Goal: Information Seeking & Learning: Learn about a topic

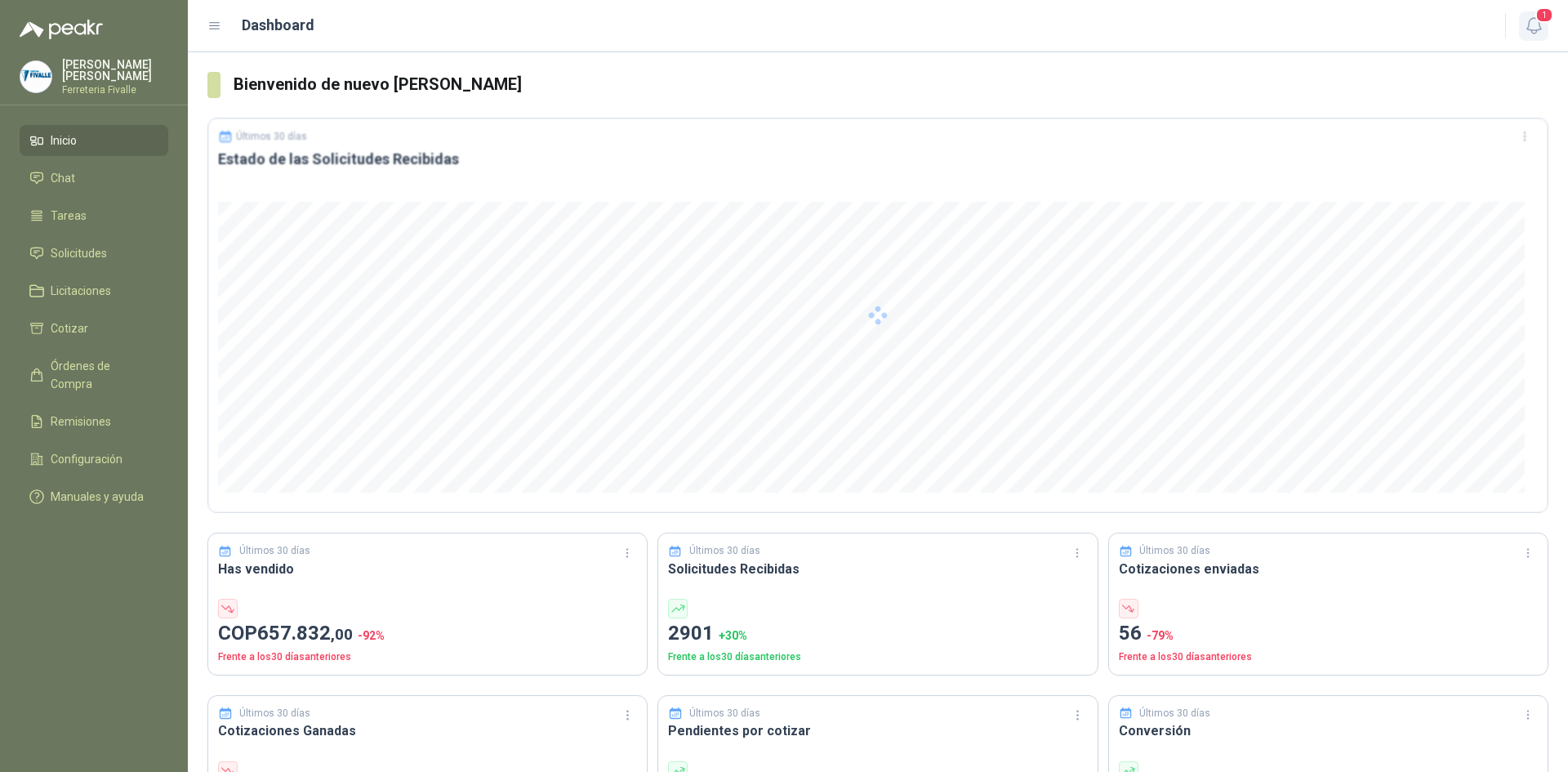
click at [1531, 16] on icon "button" at bounding box center [1533, 25] width 20 height 20
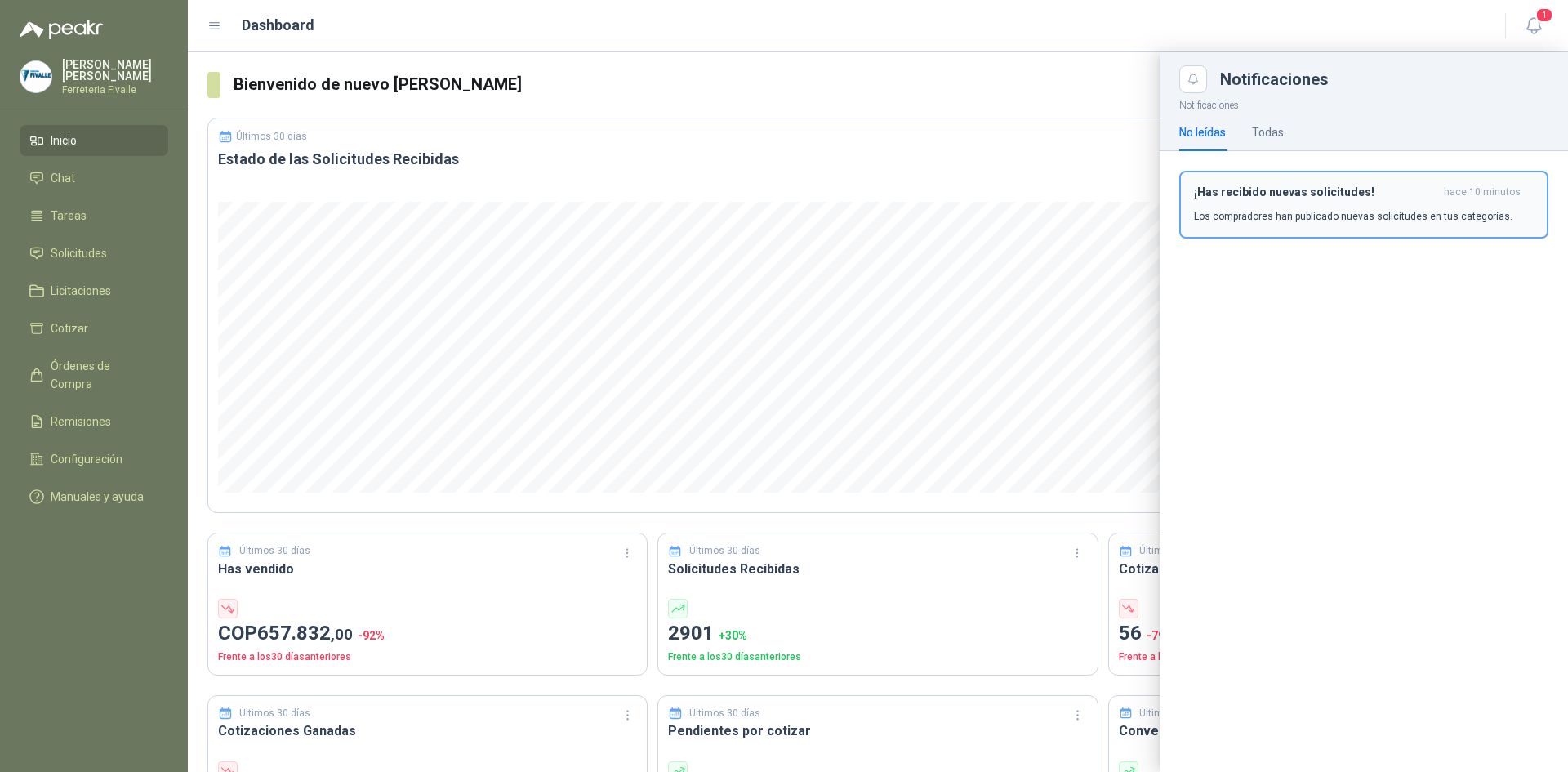
click at [1286, 213] on p "Los compradores han publicado nuevas solicitudes en tus categorías." at bounding box center [1353, 216] width 319 height 14
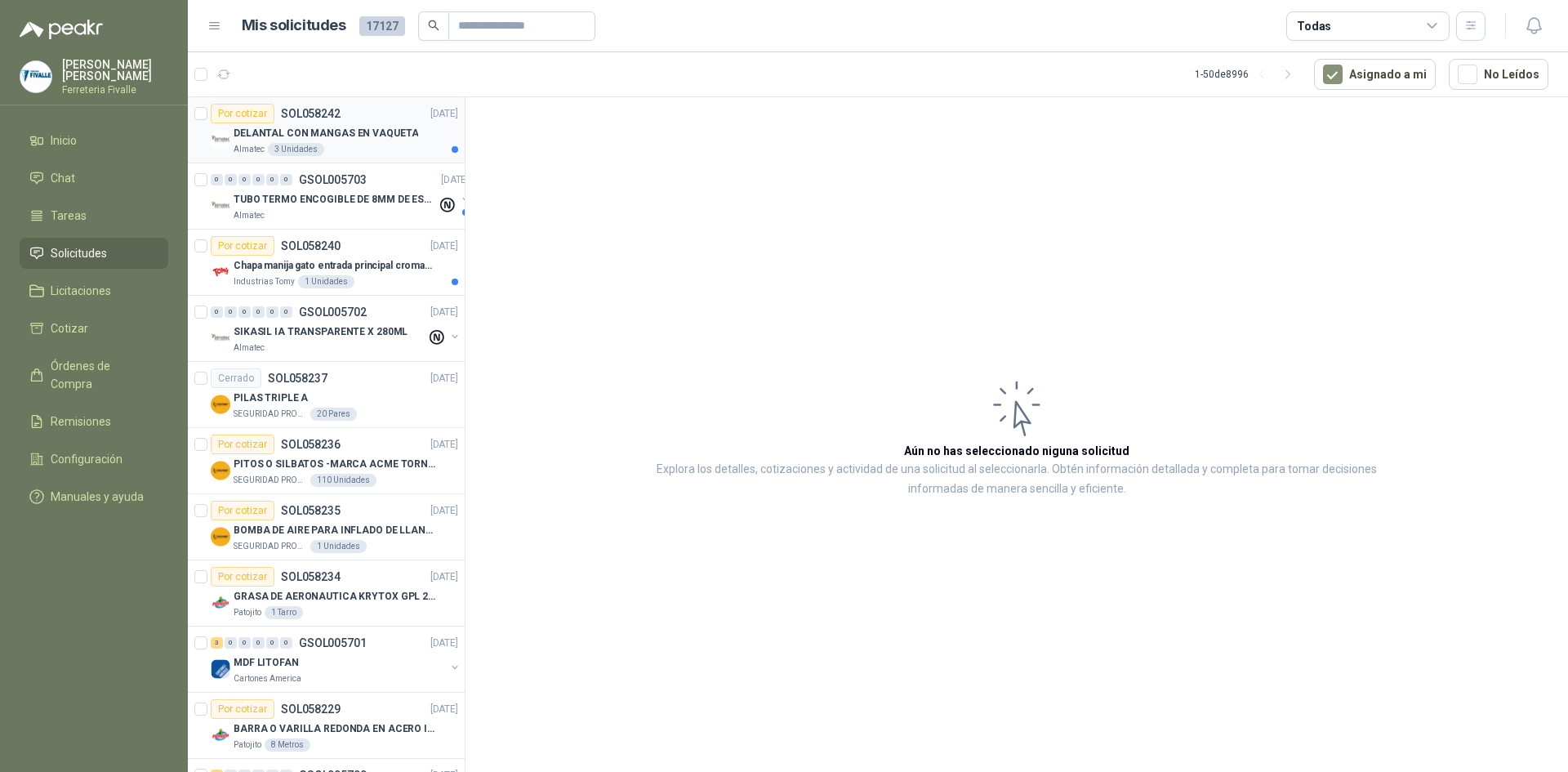
click at [328, 133] on p "DELANTAL CON MANGAS EN VAQUETA" at bounding box center [326, 134] width 185 height 15
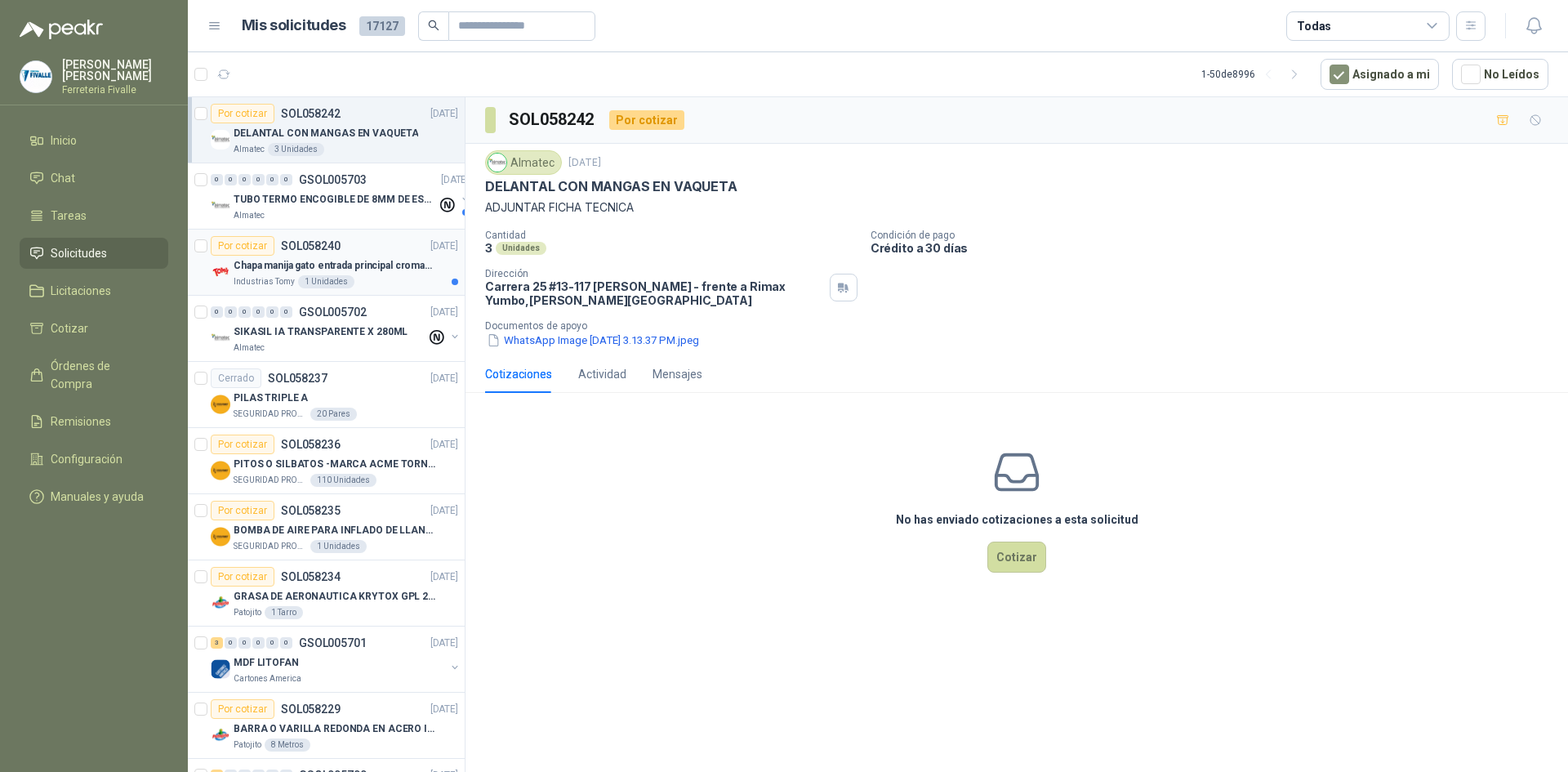
click at [388, 263] on p "Chapa manija gato entrada principal cromado mate llave de seguridad" at bounding box center [334, 266] width 203 height 15
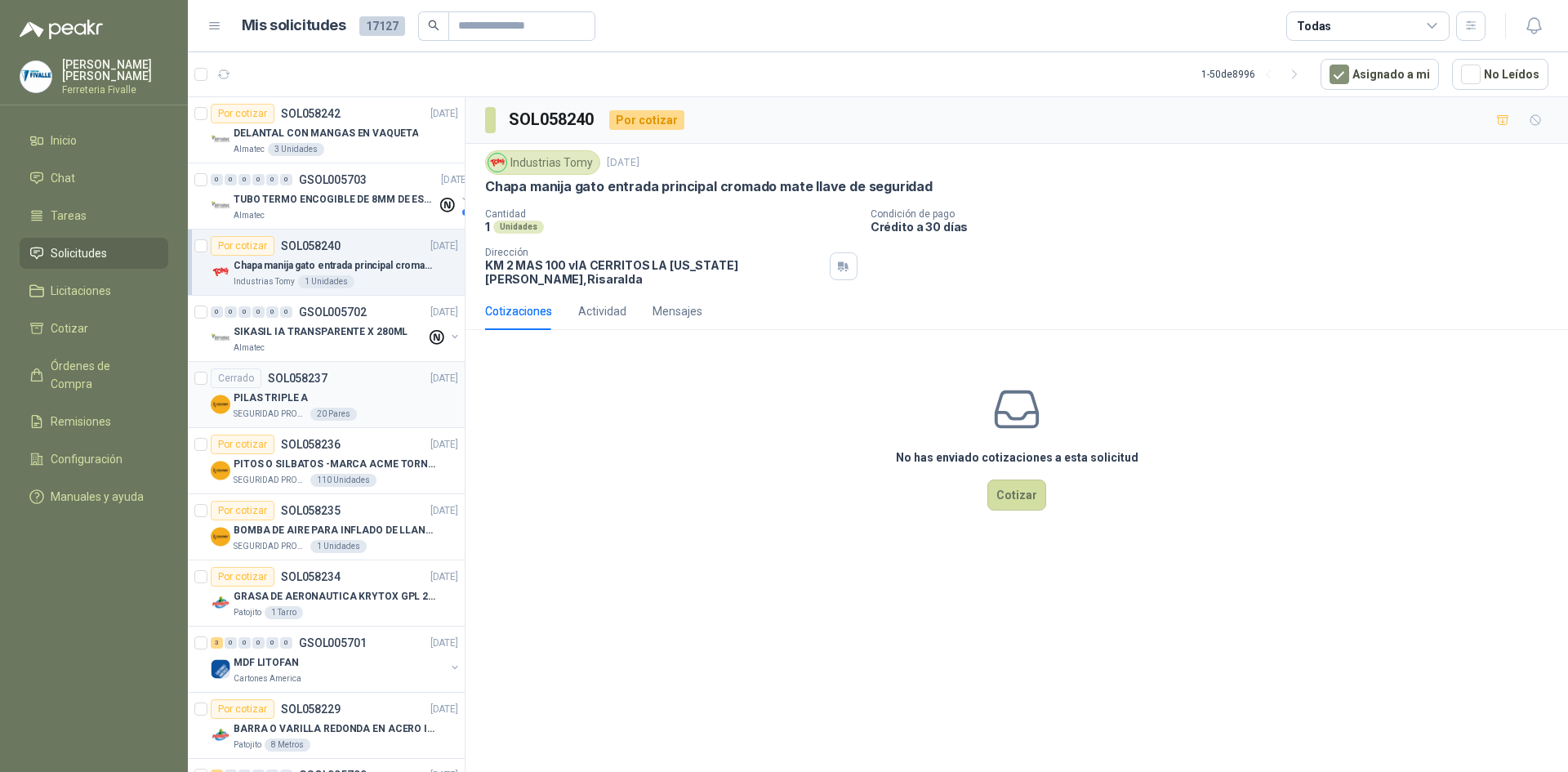
click at [368, 393] on div "PILAS TRIPLE A" at bounding box center [345, 398] width 225 height 19
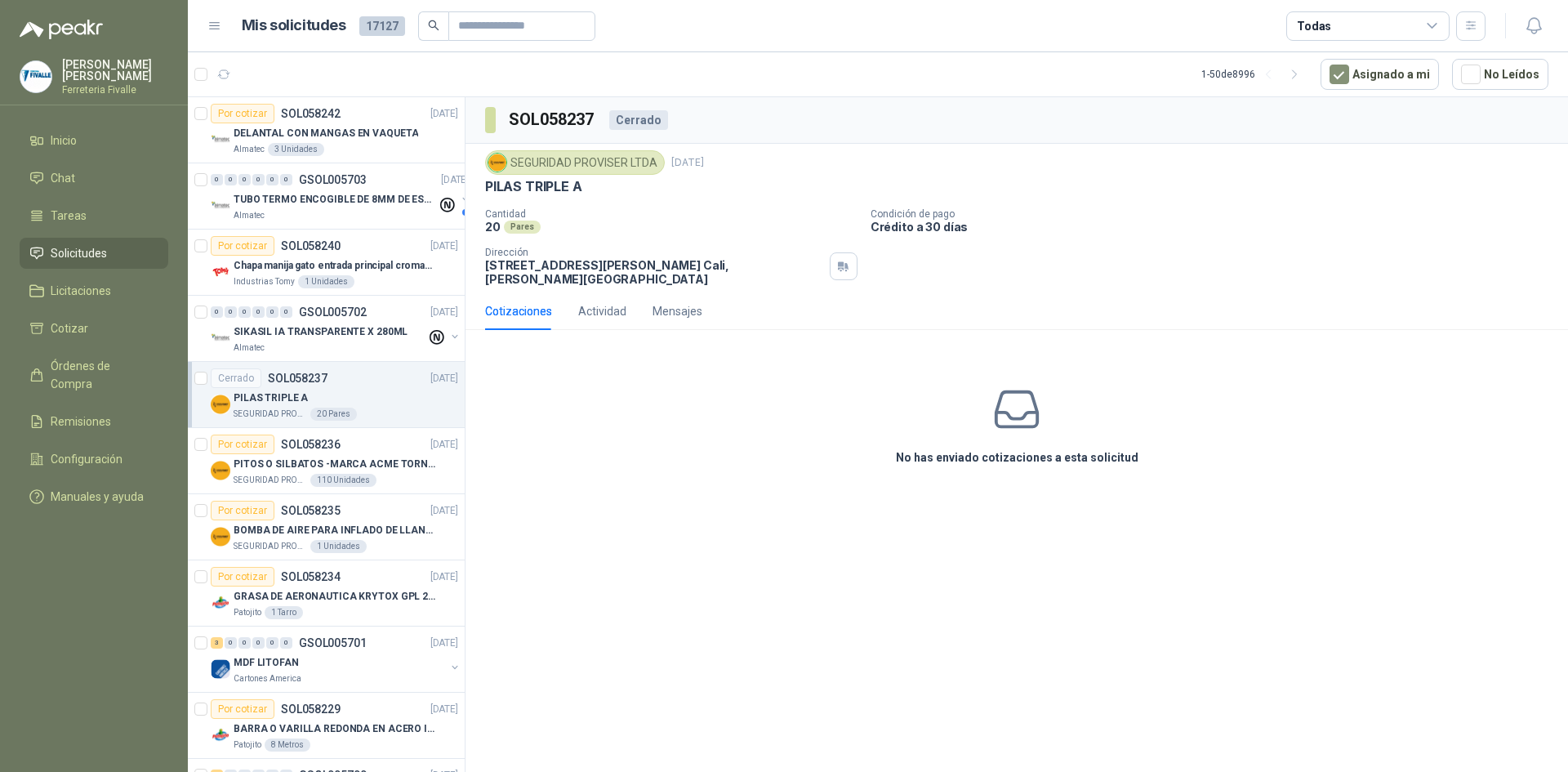
click at [549, 333] on div "Cotizaciones Actividad Mensajes No has enviado cotizaciones a esta solicitud" at bounding box center [1017, 399] width 1103 height 215
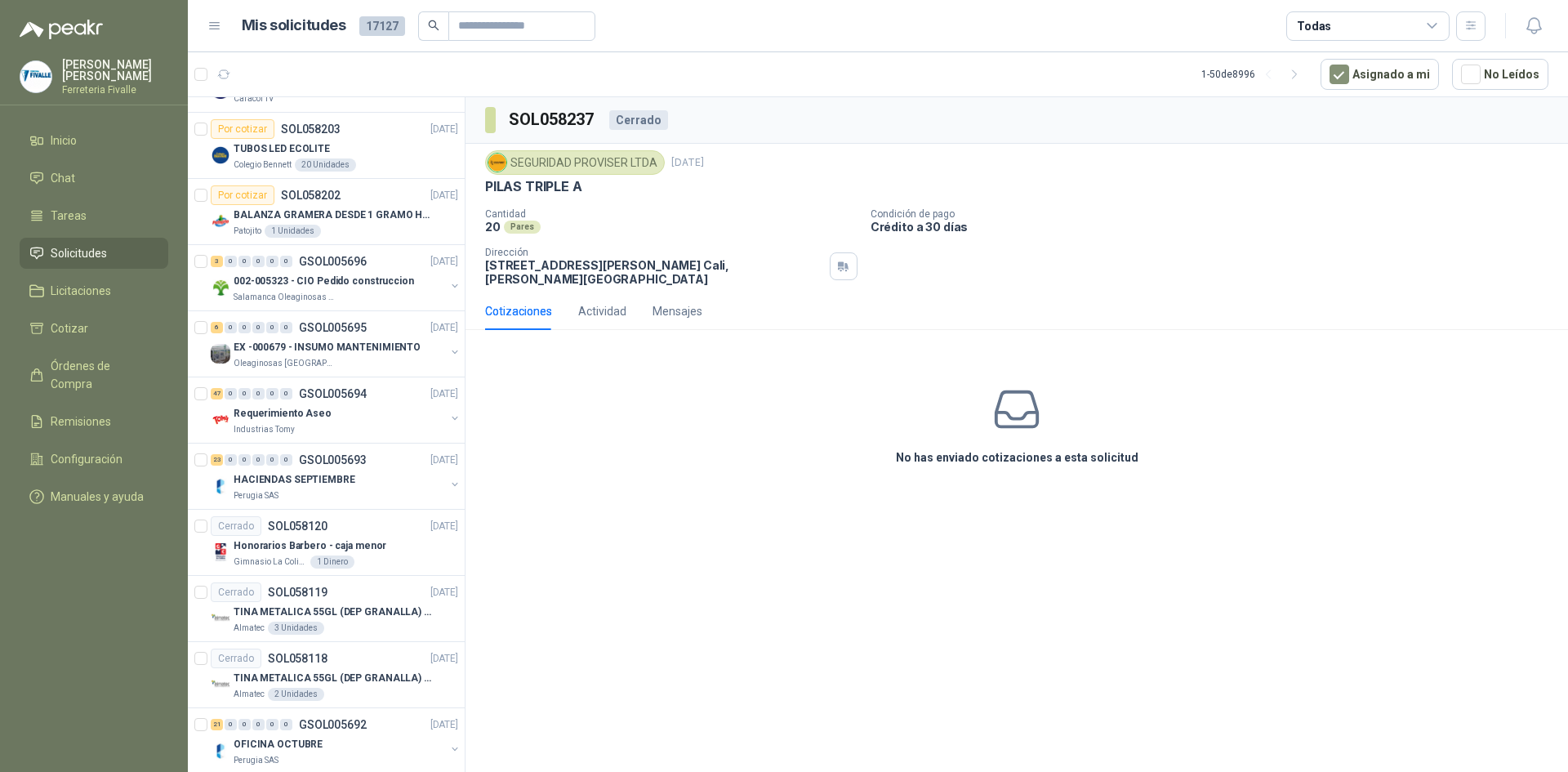
scroll to position [980, 0]
click at [1502, 78] on button "No Leídos" at bounding box center [1501, 74] width 96 height 31
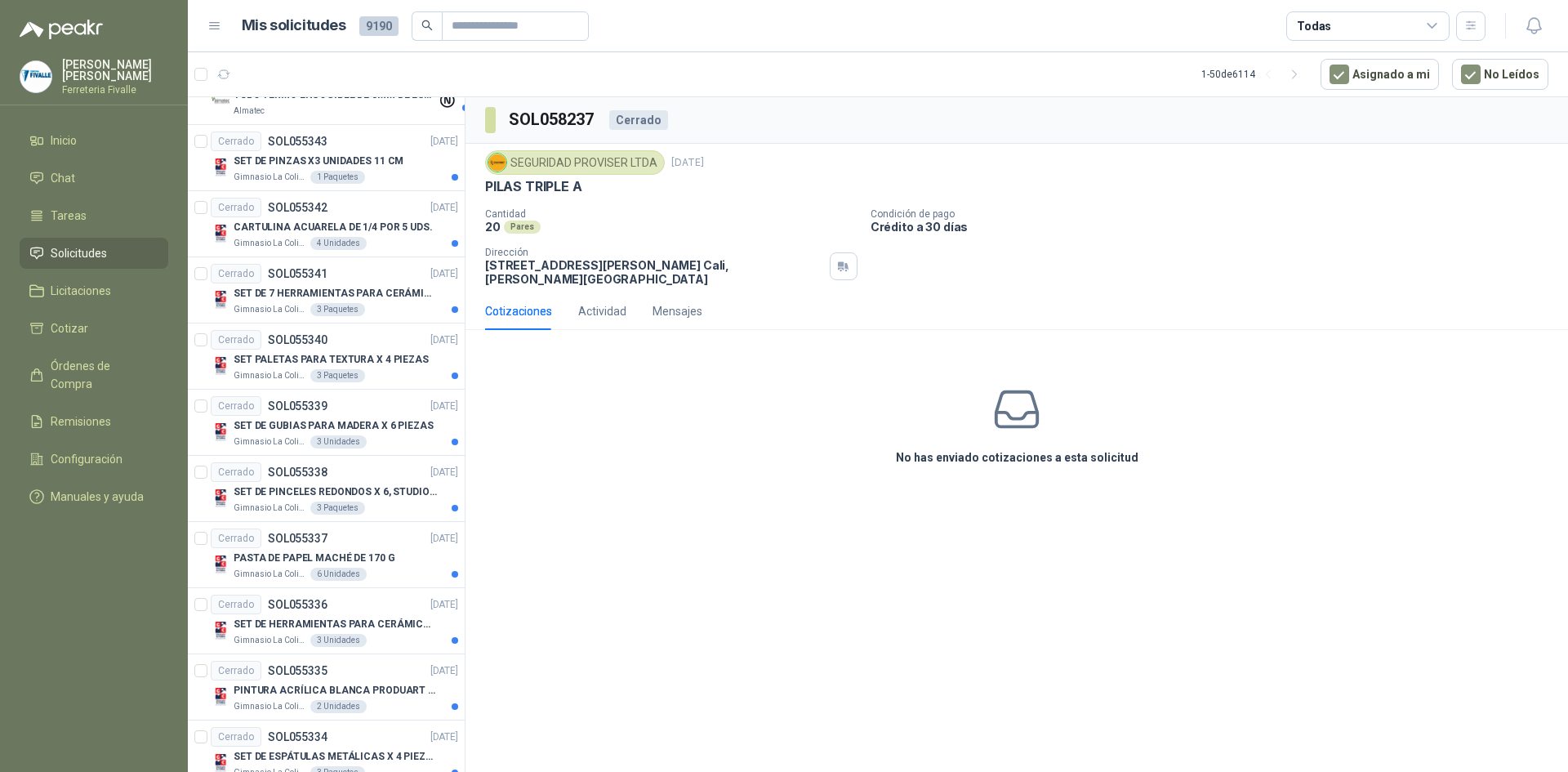
scroll to position [0, 0]
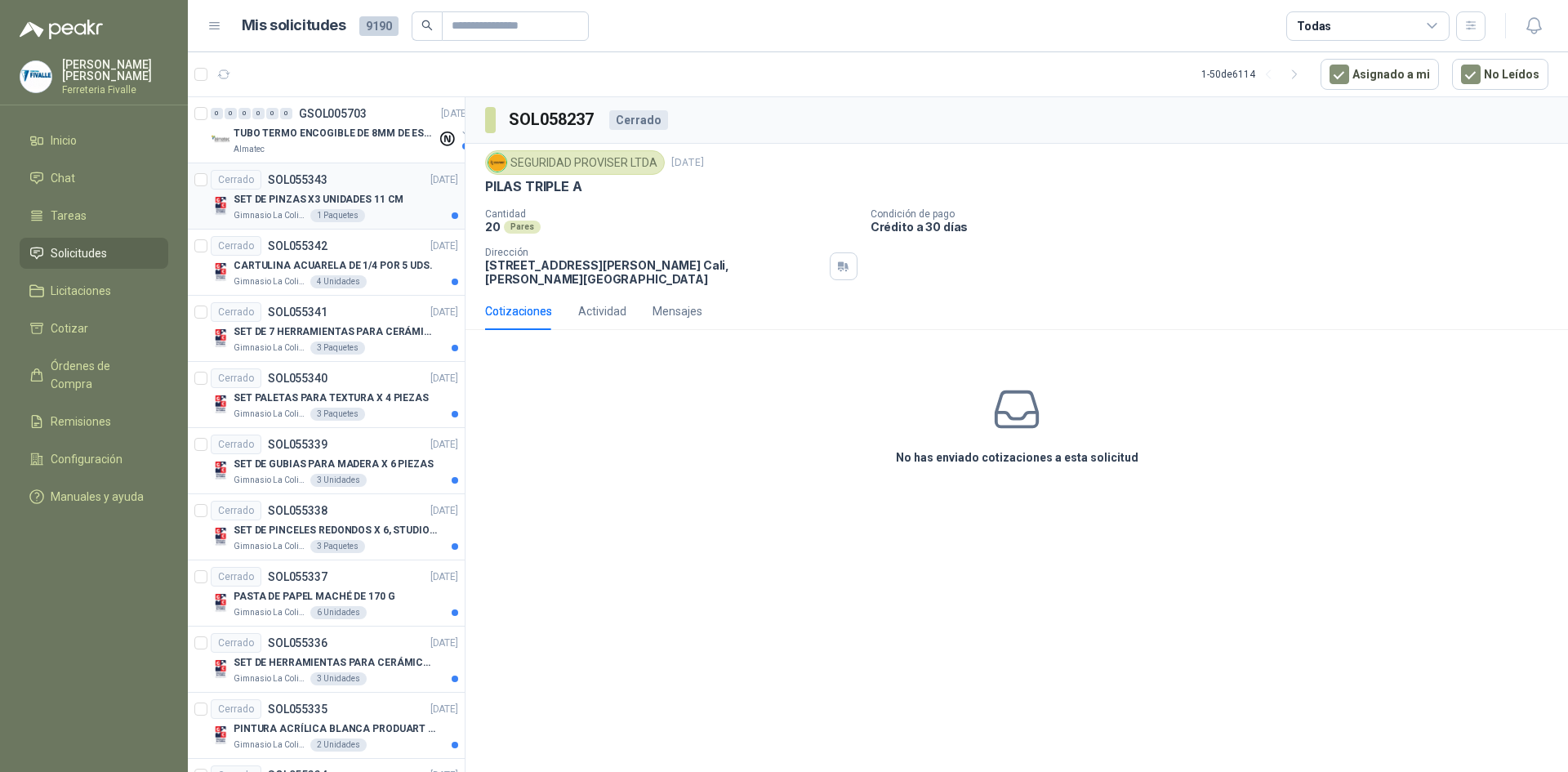
click at [372, 200] on p "SET DE PINZAS X3 UNIDADES 11 CM" at bounding box center [318, 200] width 170 height 15
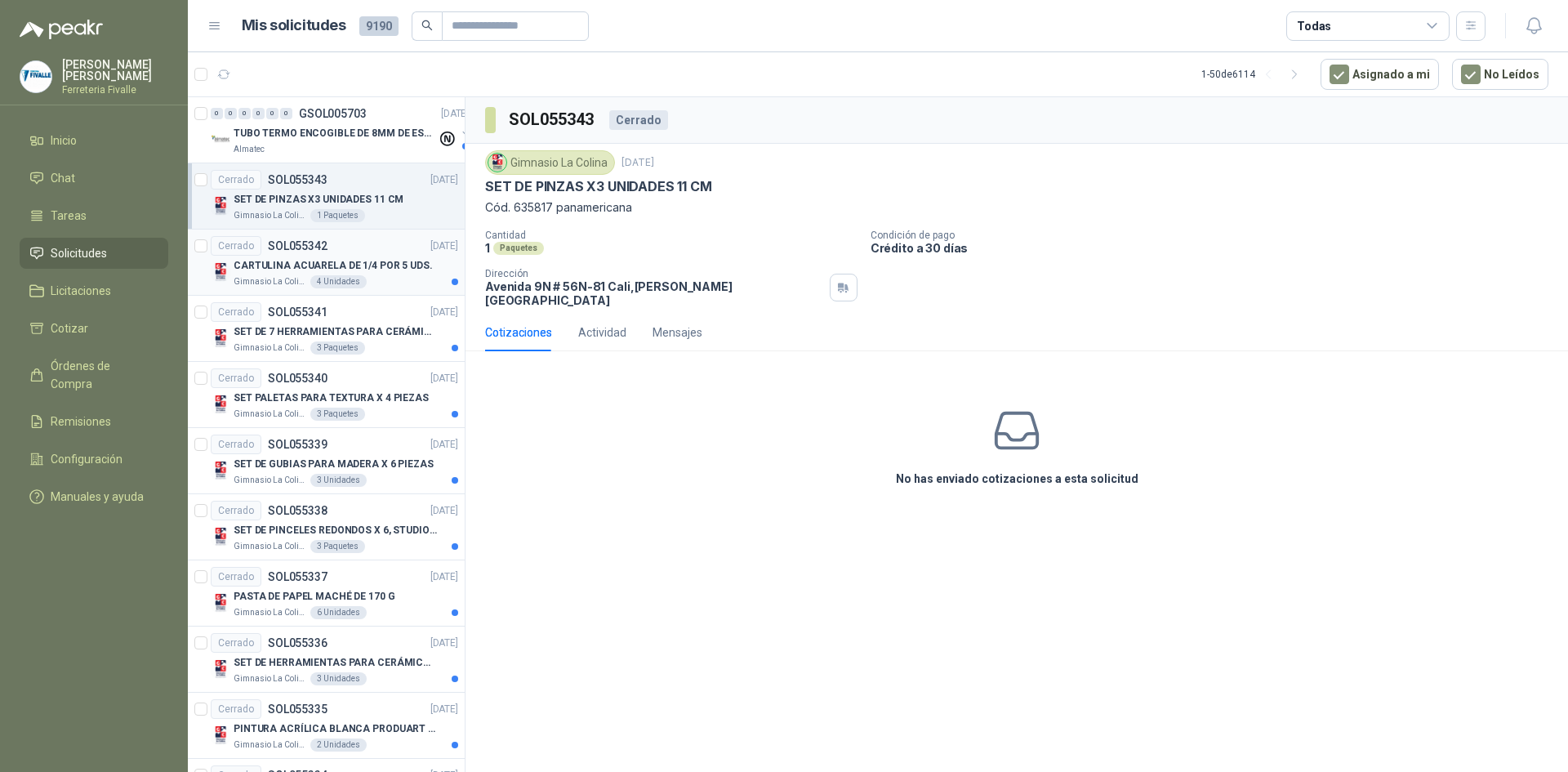
click at [394, 279] on div "Gimnasio La Colina 4 Unidades" at bounding box center [345, 282] width 225 height 13
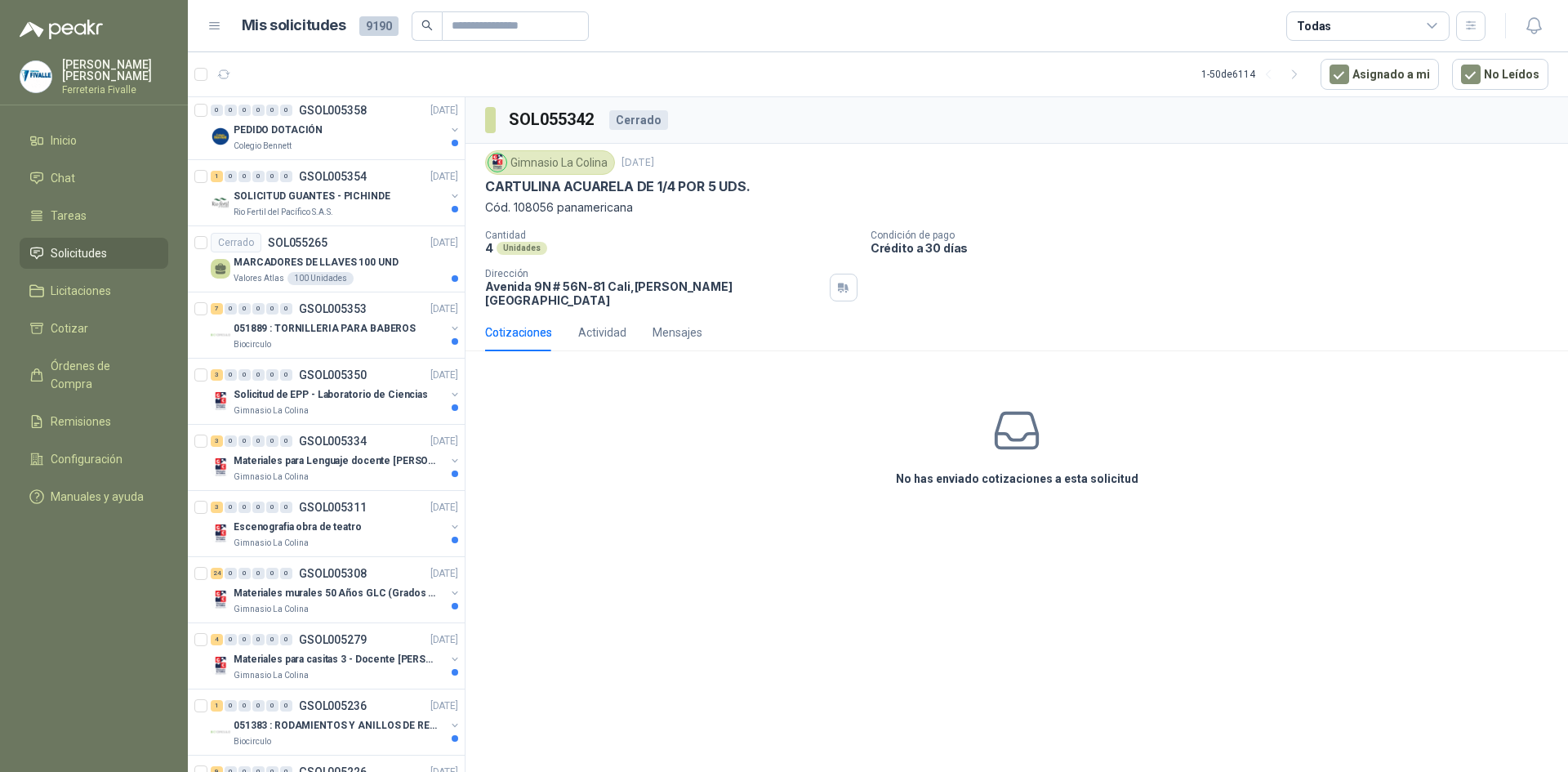
scroll to position [1143, 0]
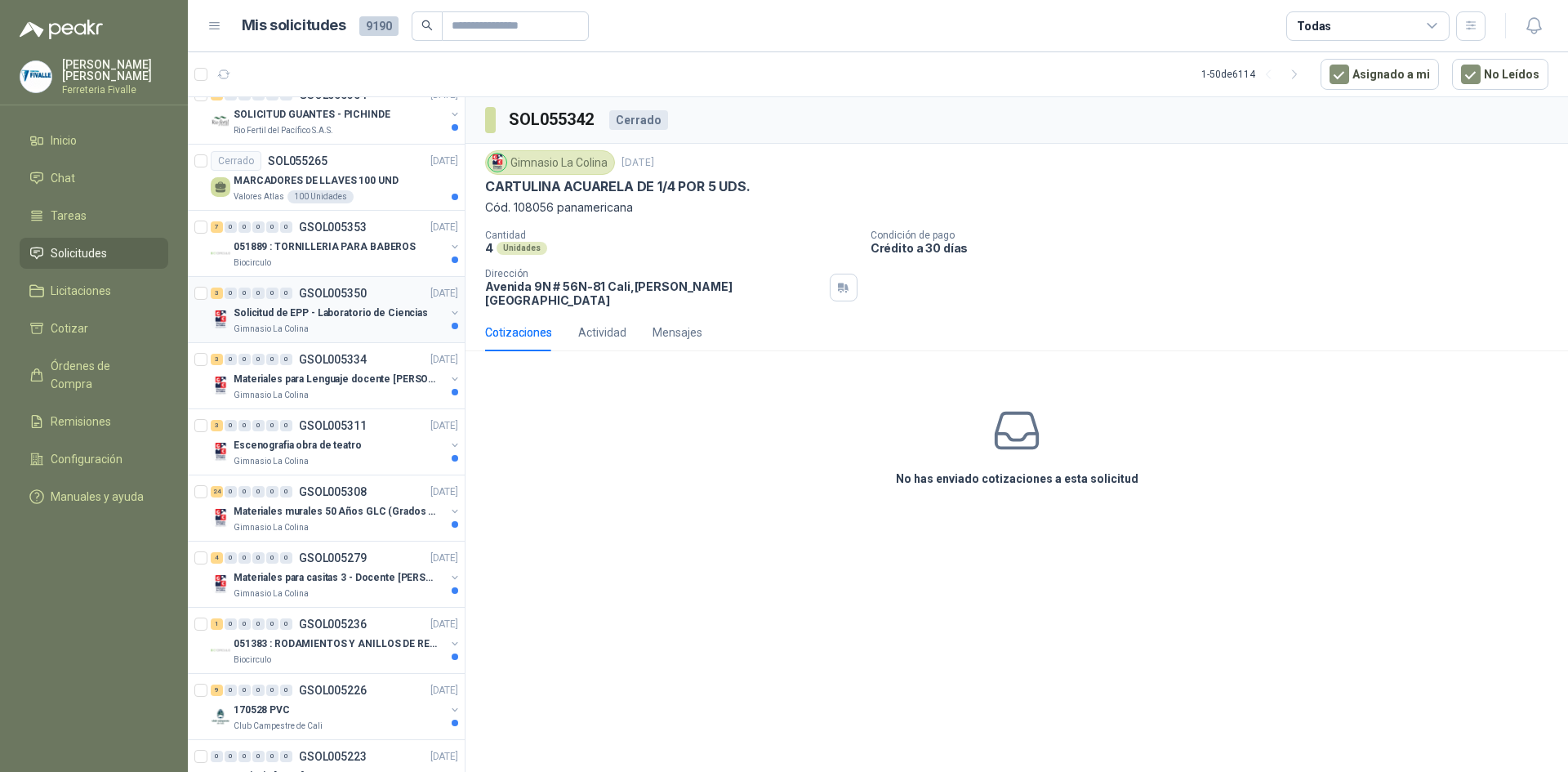
click at [349, 319] on p "Solicitud de EPP - Laboratorio de Ciencias" at bounding box center [331, 313] width 195 height 15
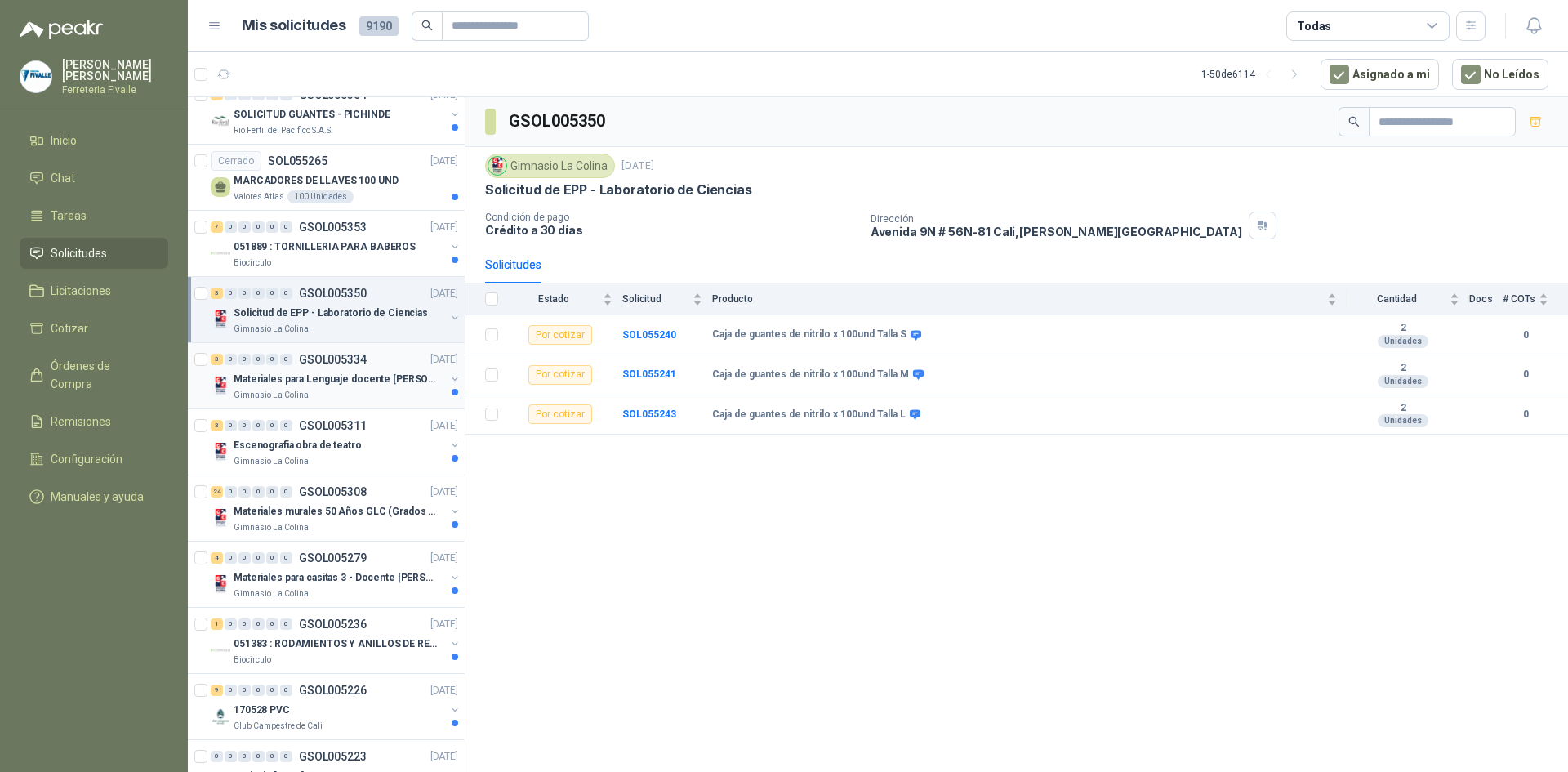
click at [373, 373] on p "Materiales para Lenguaje docente [PERSON_NAME]" at bounding box center [334, 380] width 203 height 15
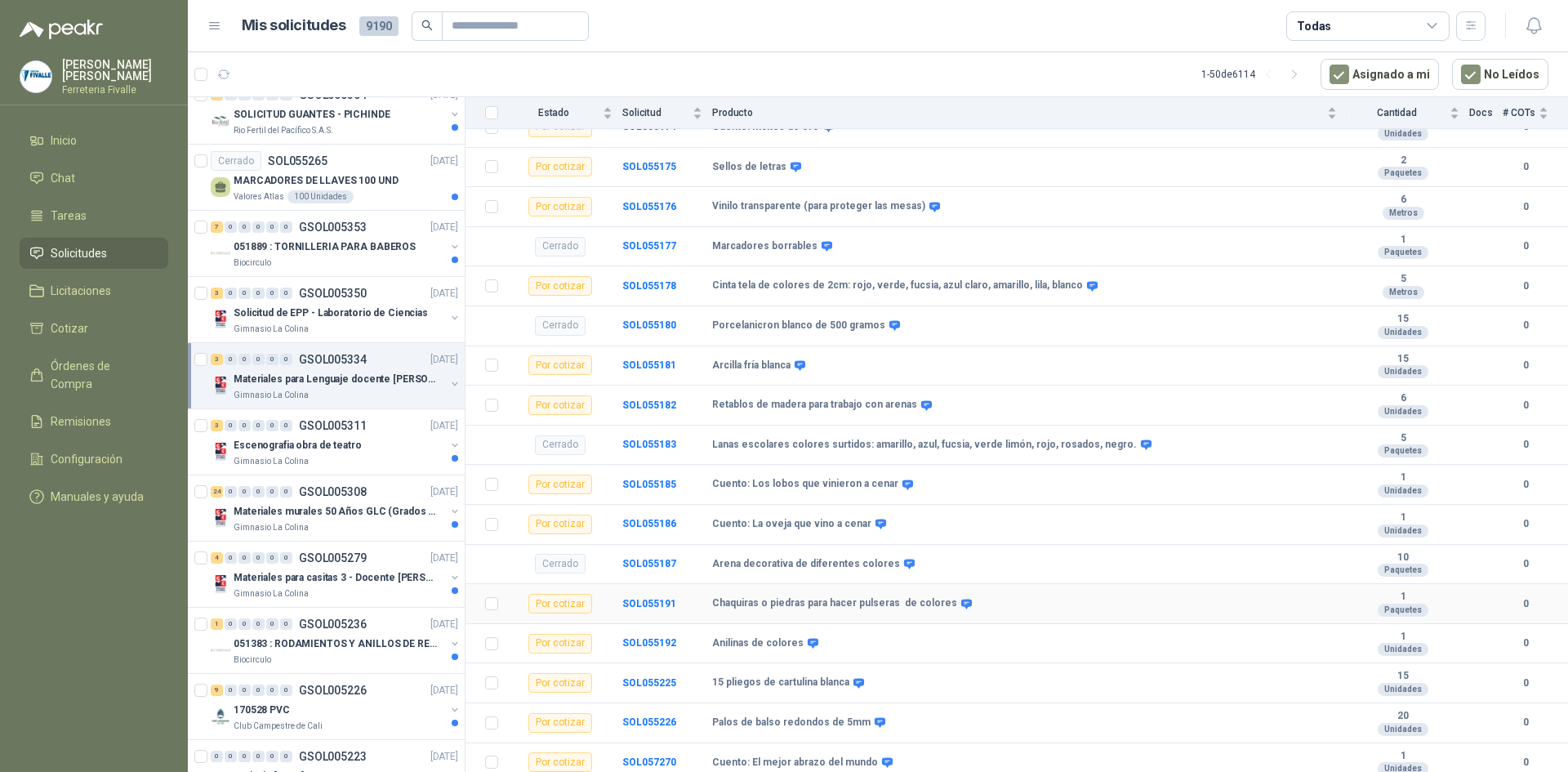
scroll to position [332, 0]
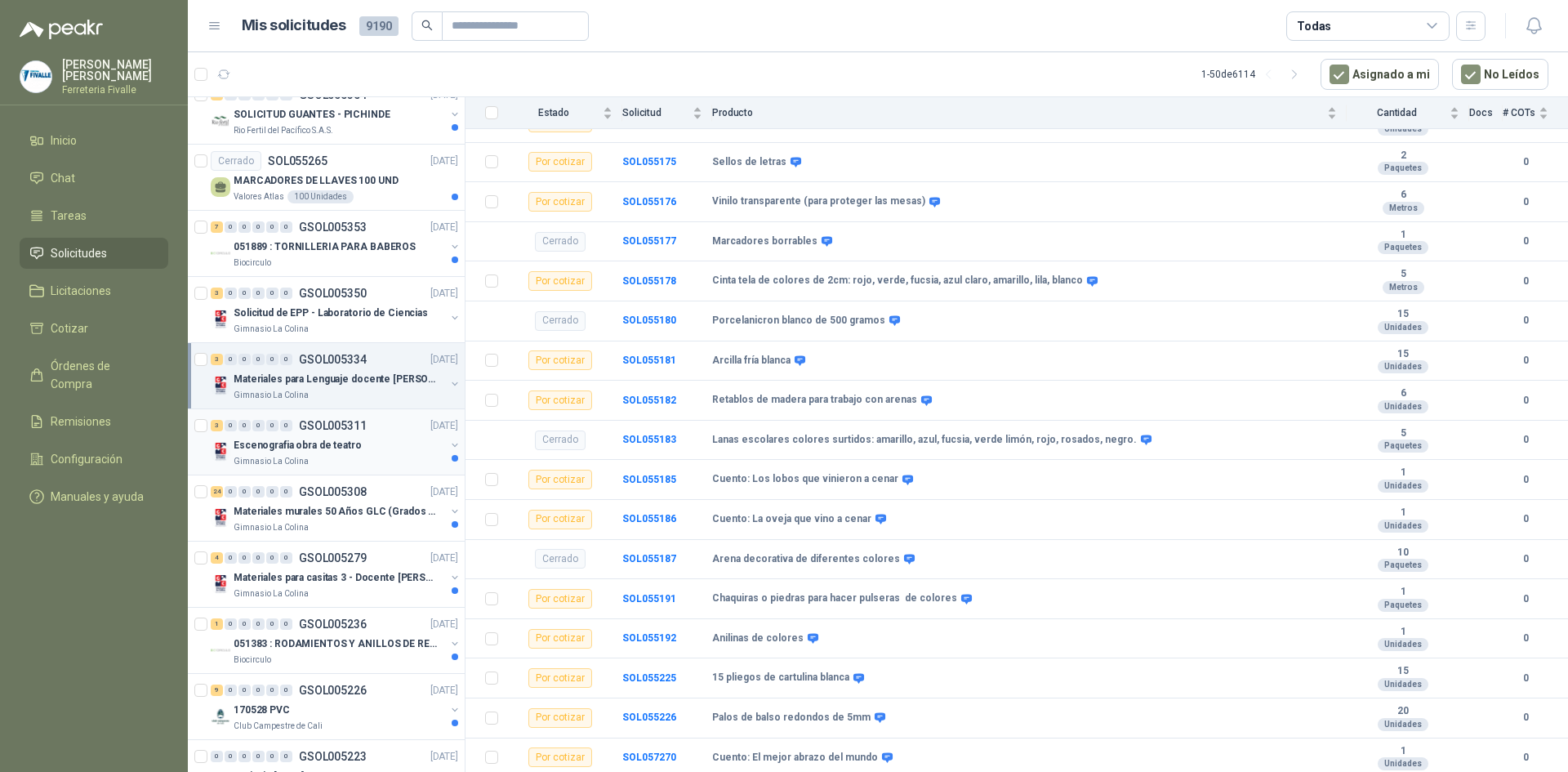
click at [272, 447] on p "Escenografia obra de teatro" at bounding box center [297, 445] width 128 height 15
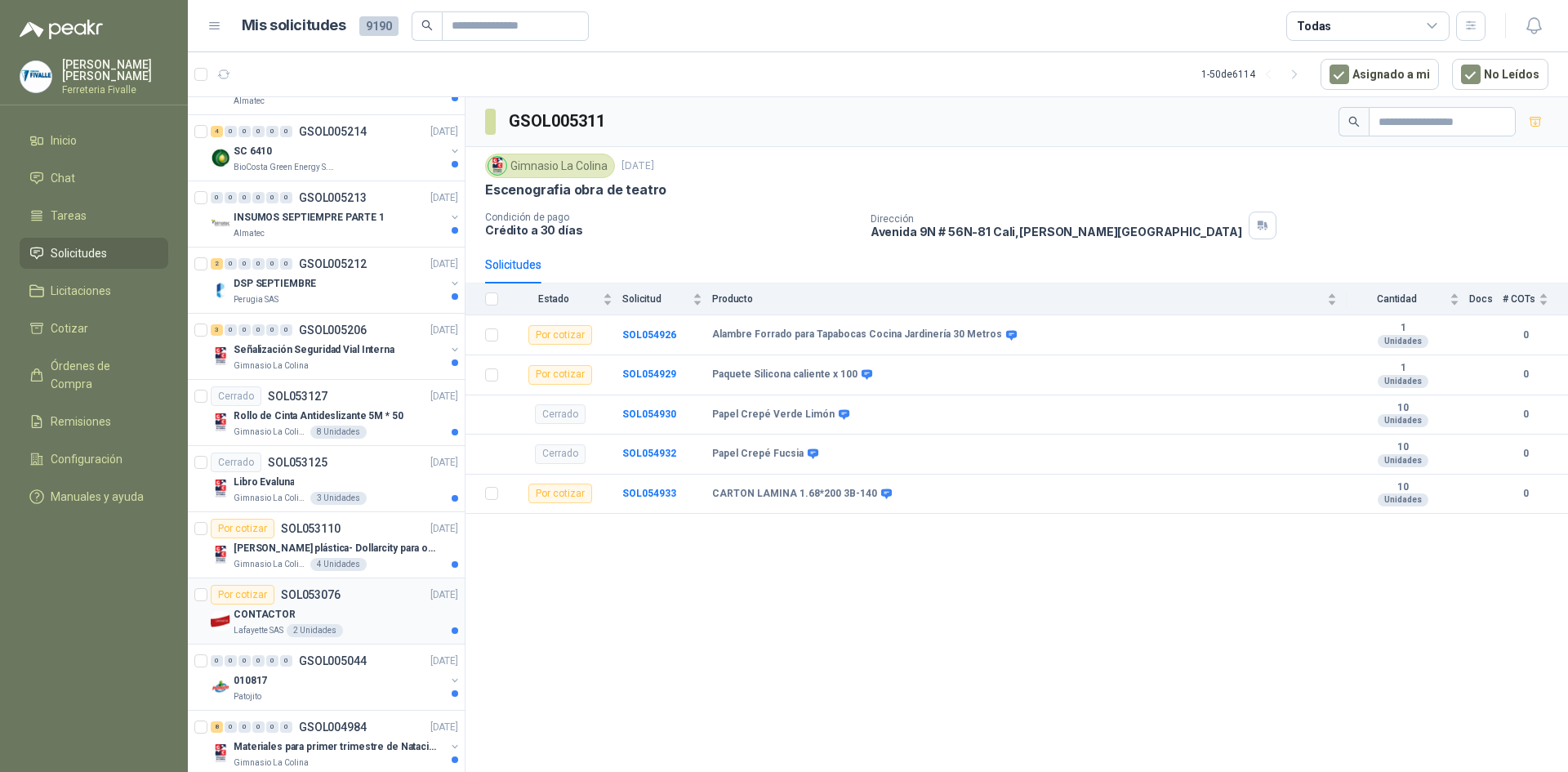
scroll to position [2205, 0]
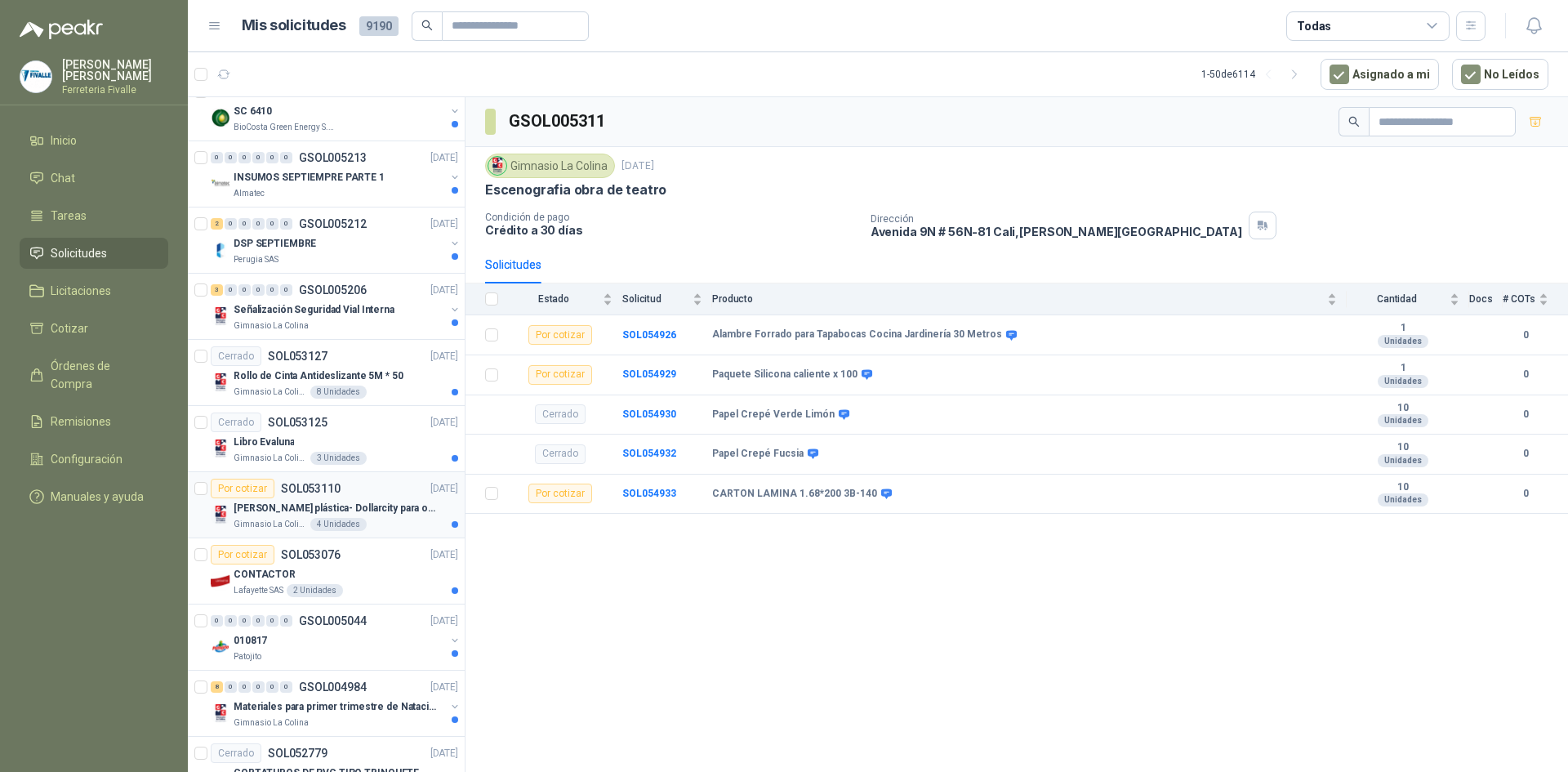
click at [383, 507] on p "[PERSON_NAME] plástica- Dollarcity para oficinas de Básica Secundaria" at bounding box center [334, 509] width 203 height 15
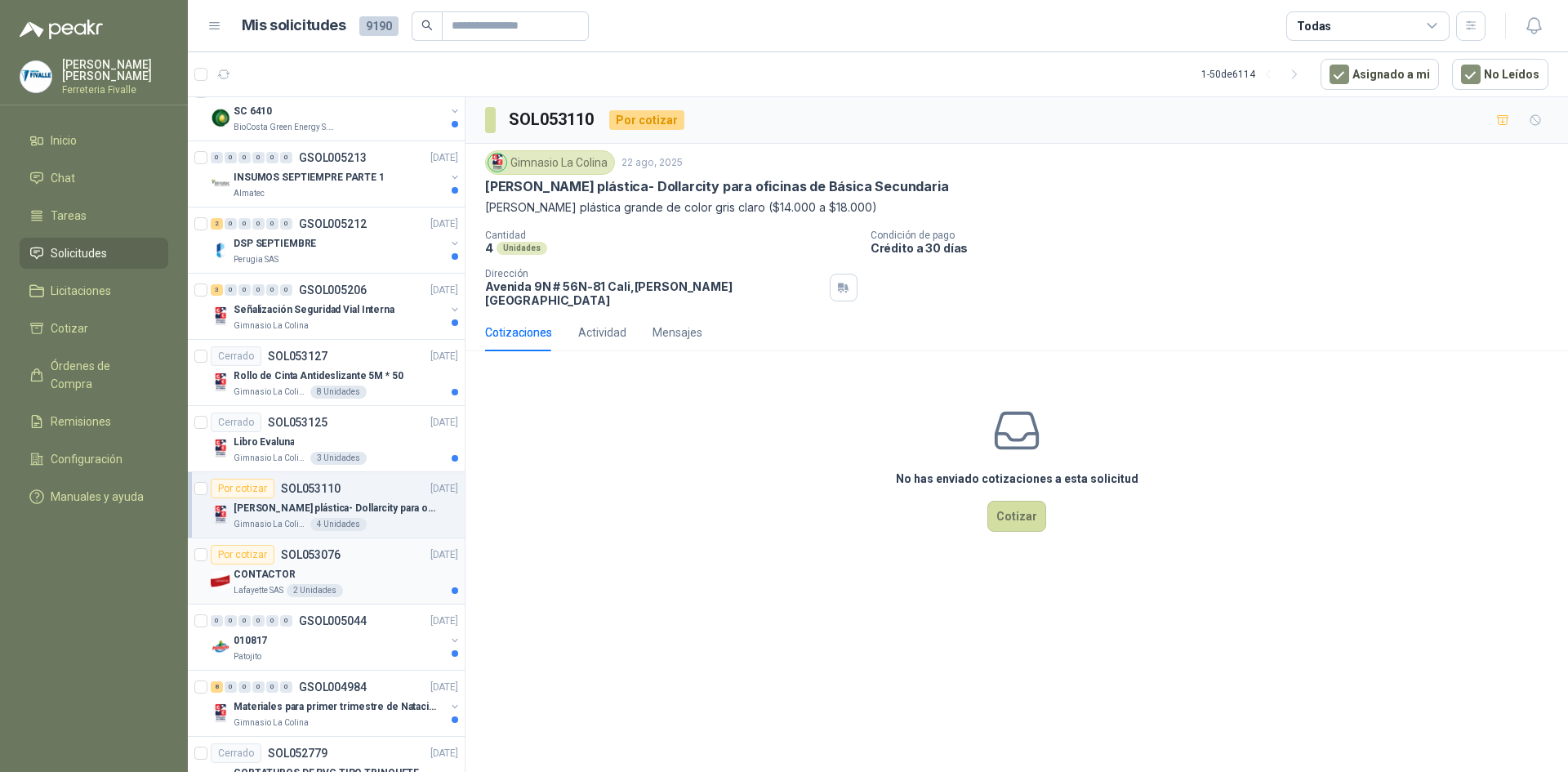
click at [323, 570] on div "CONTACTOR" at bounding box center [345, 574] width 225 height 19
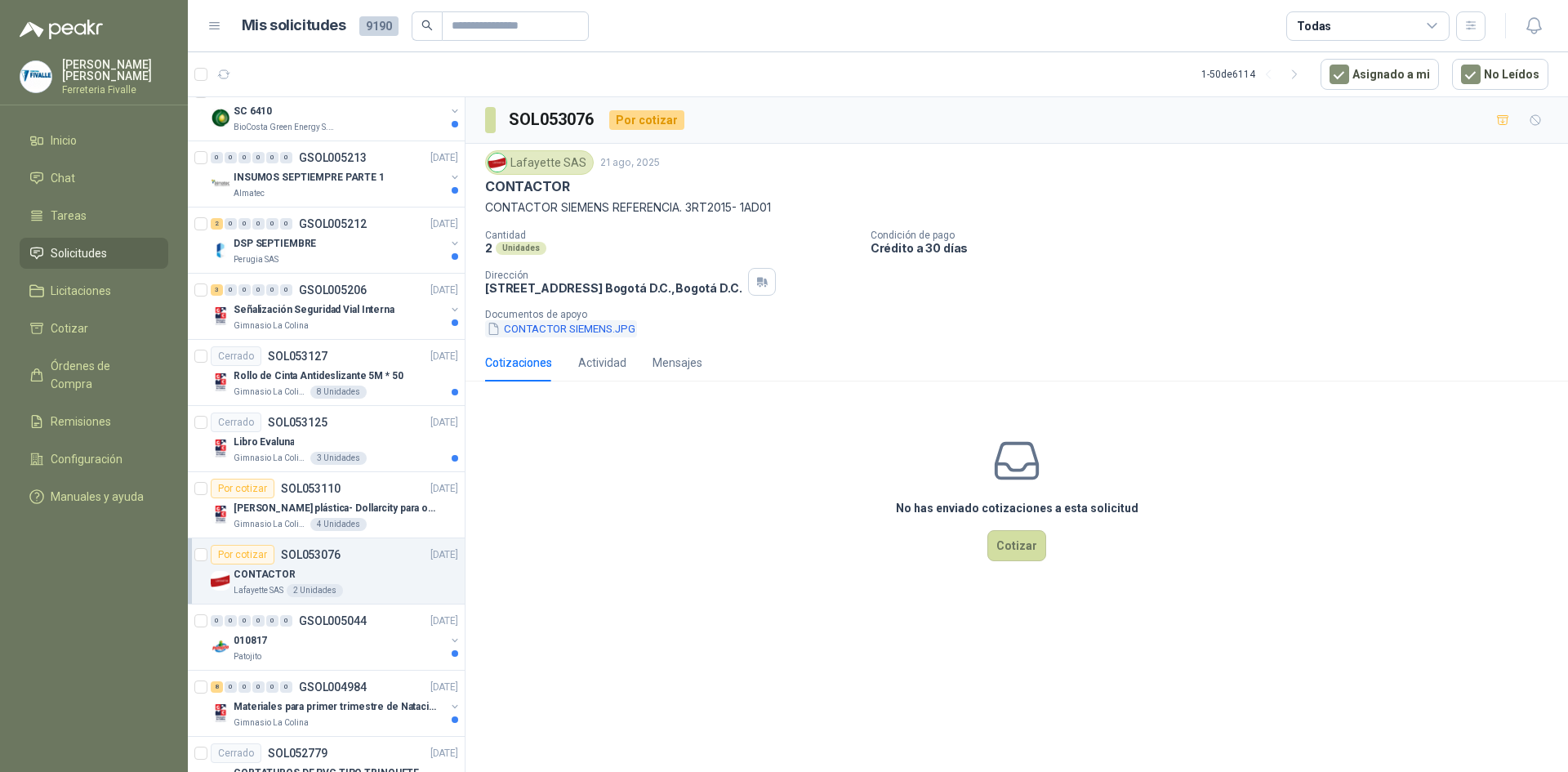
click at [538, 333] on button "CONTACTOR SIEMENS.JPG" at bounding box center [561, 329] width 152 height 17
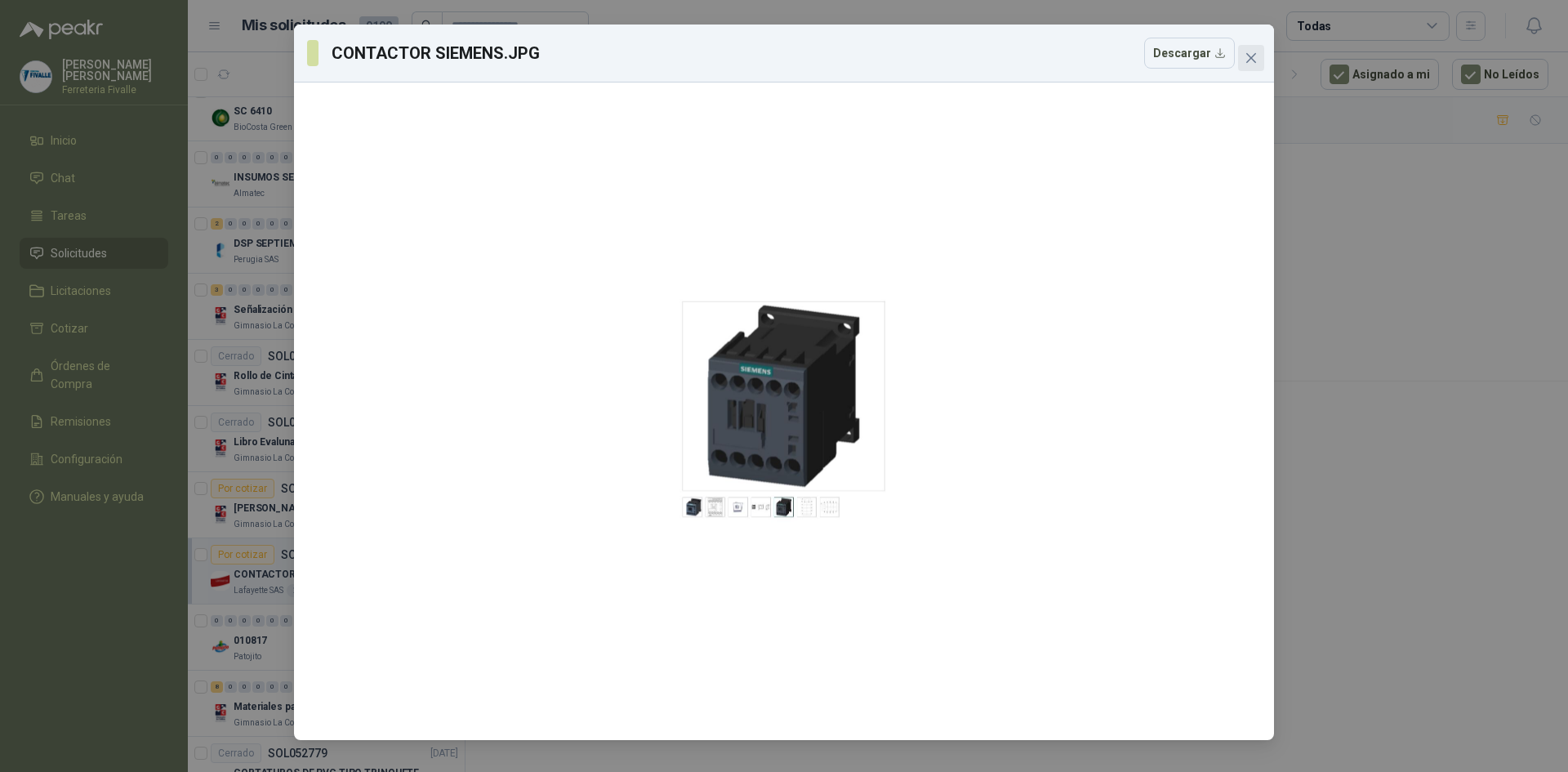
click at [1254, 52] on icon "close" at bounding box center [1252, 58] width 13 height 13
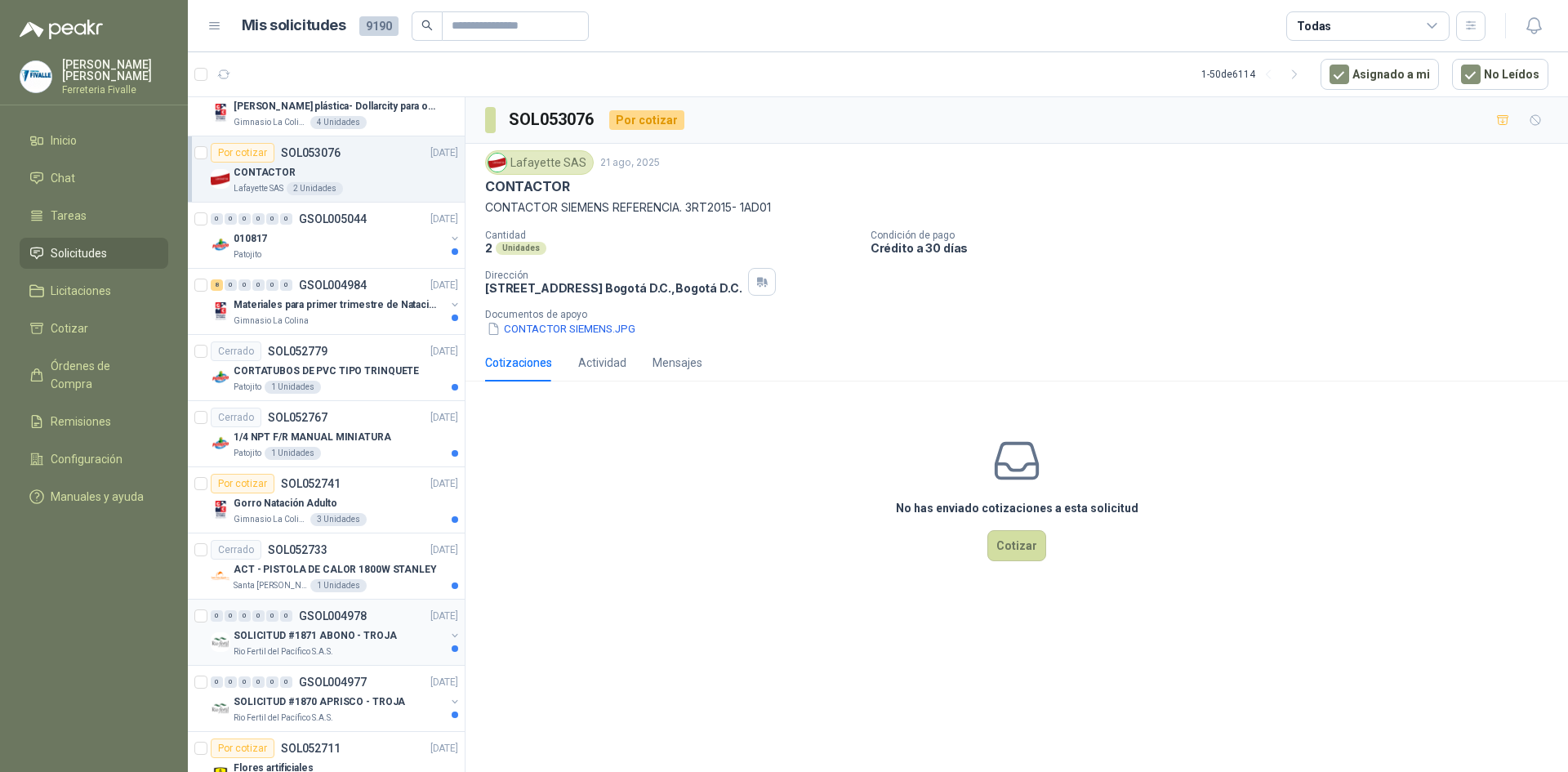
scroll to position [2614, 0]
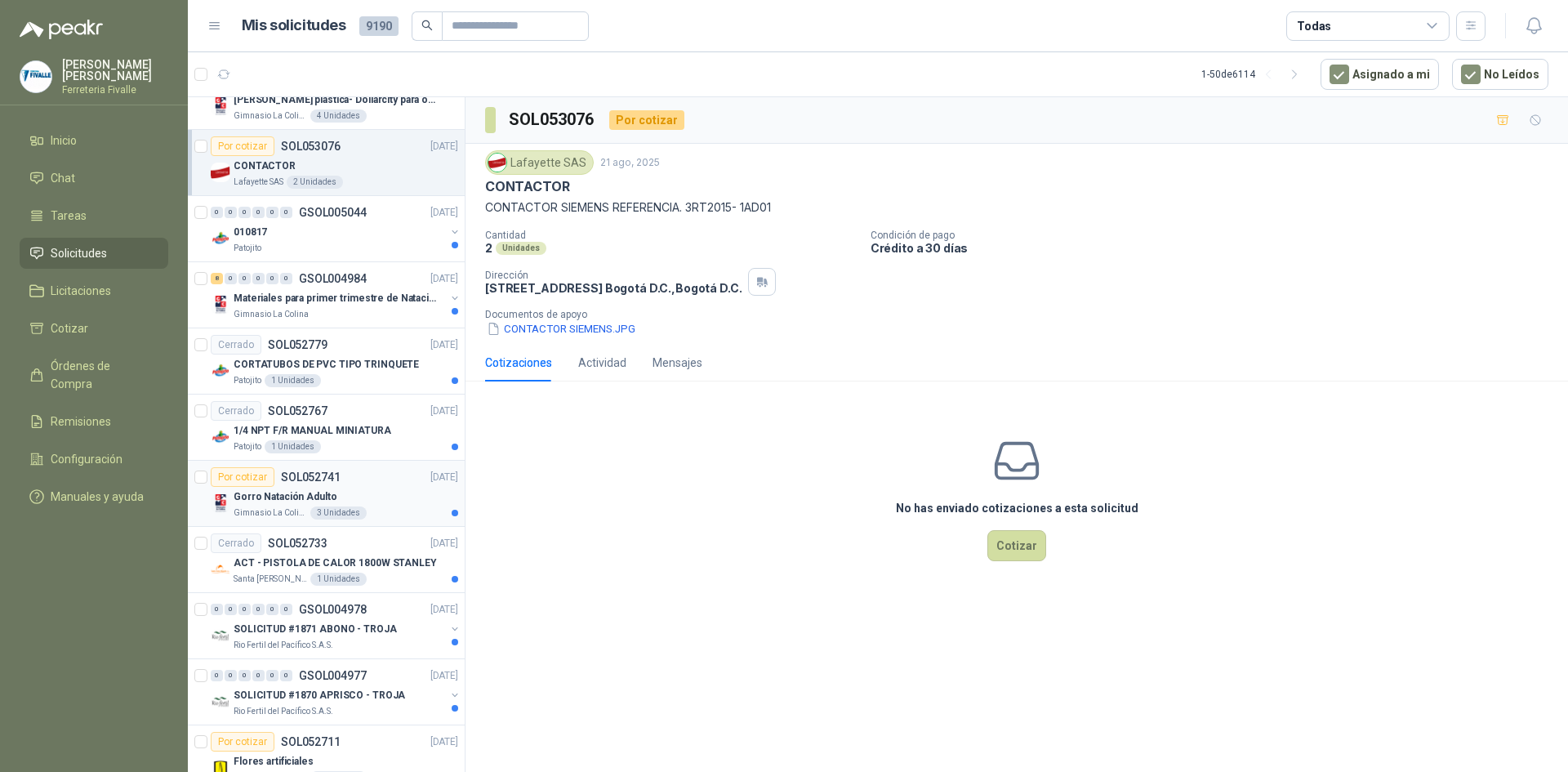
click at [364, 490] on div "Gorro Natación Adulto" at bounding box center [345, 496] width 225 height 19
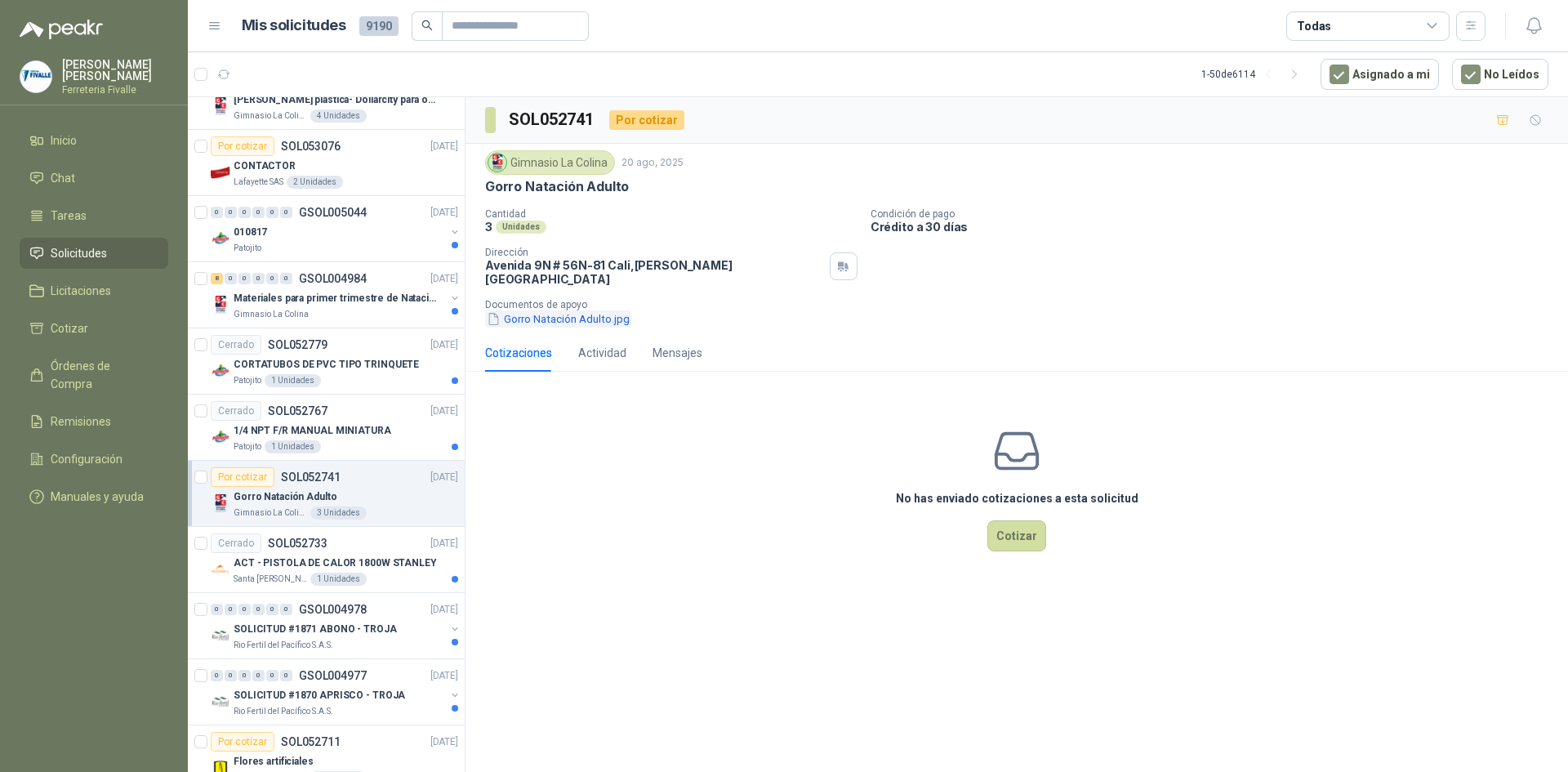
click at [560, 310] on button "Gorro Natación Adulto.jpg" at bounding box center [558, 319] width 146 height 17
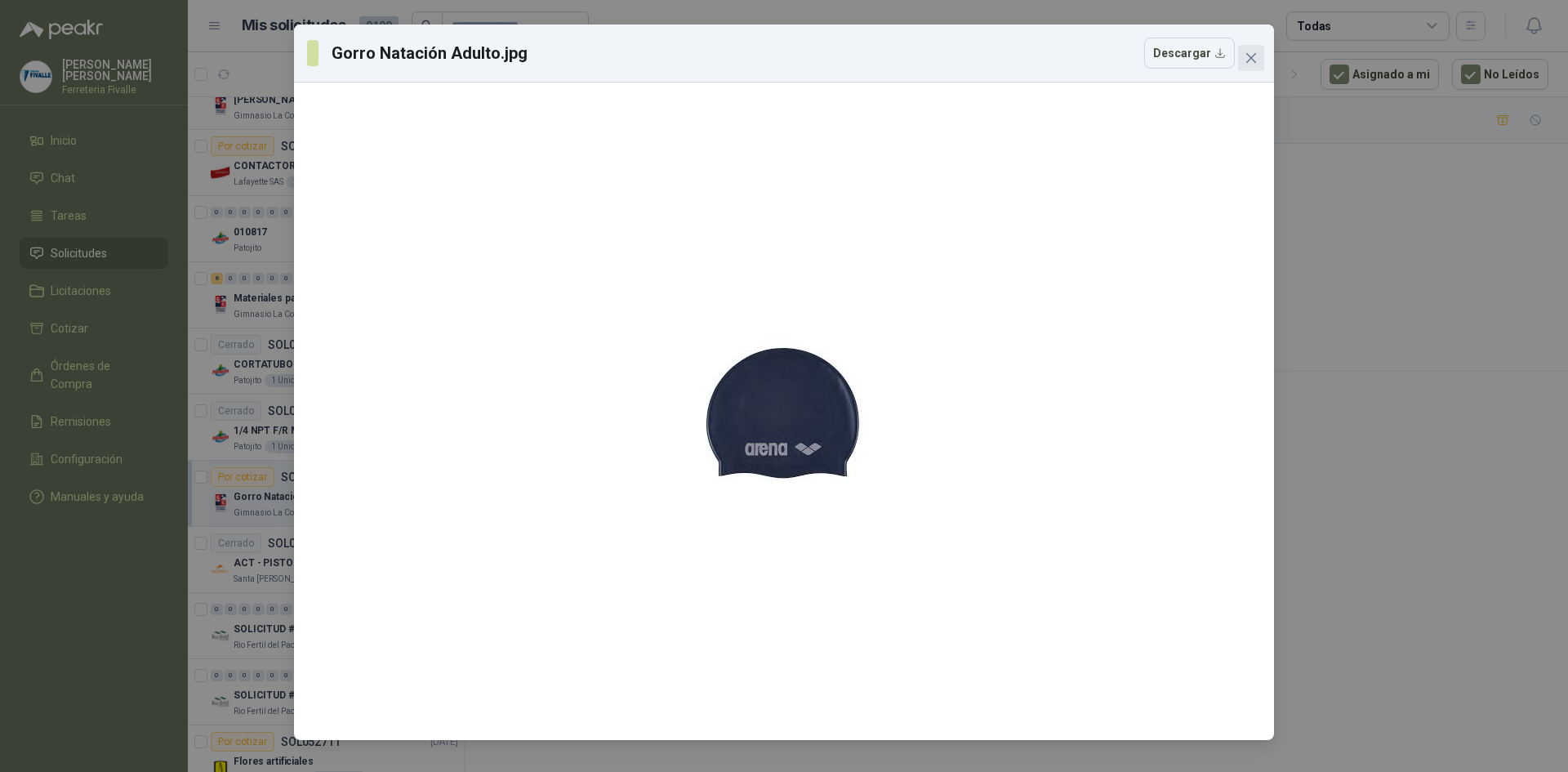
click at [1246, 53] on icon "close" at bounding box center [1252, 58] width 13 height 13
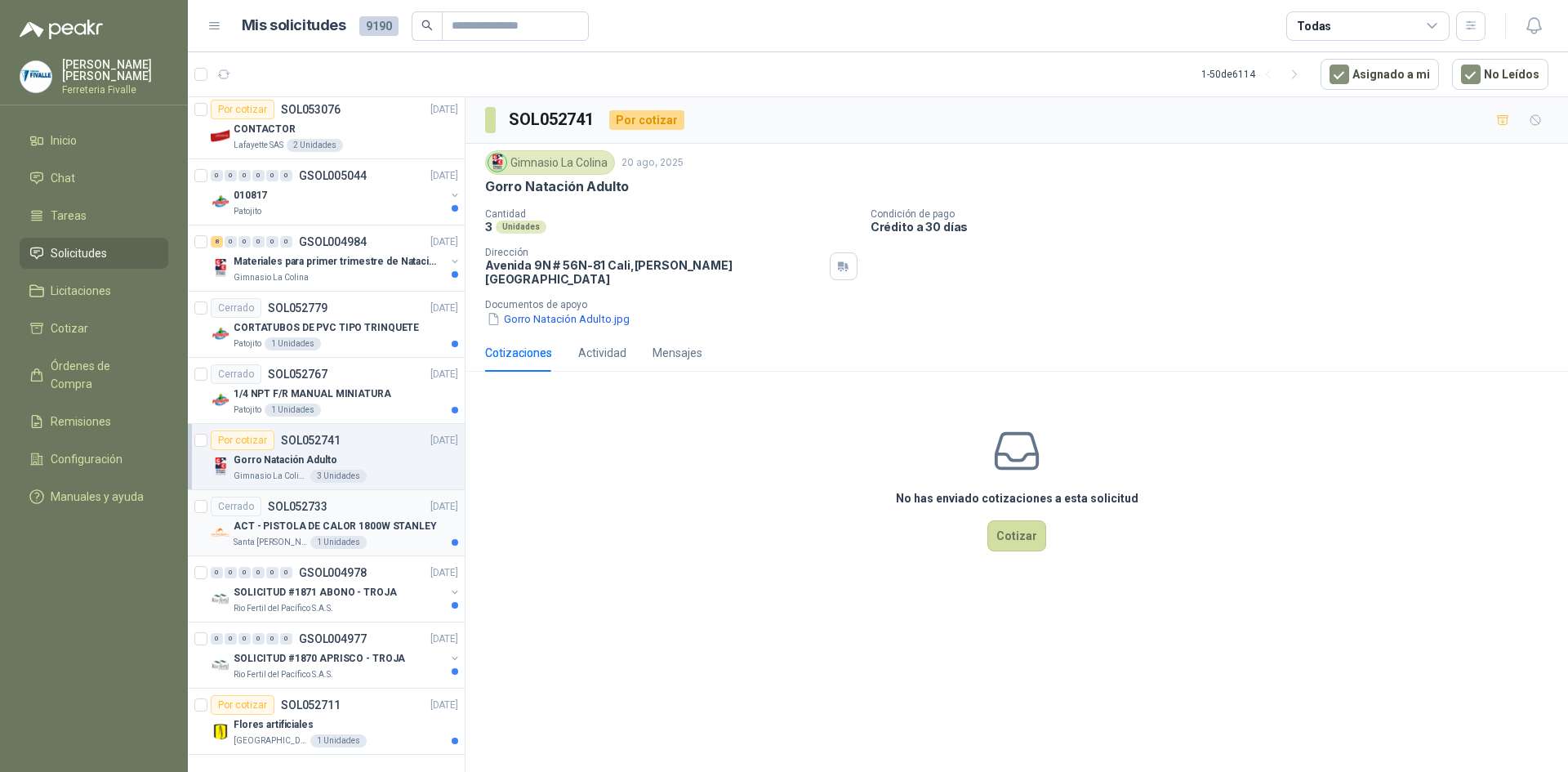
scroll to position [2664, 0]
click at [357, 696] on div "Por cotizar SOL052711 [DATE]" at bounding box center [334, 705] width 248 height 19
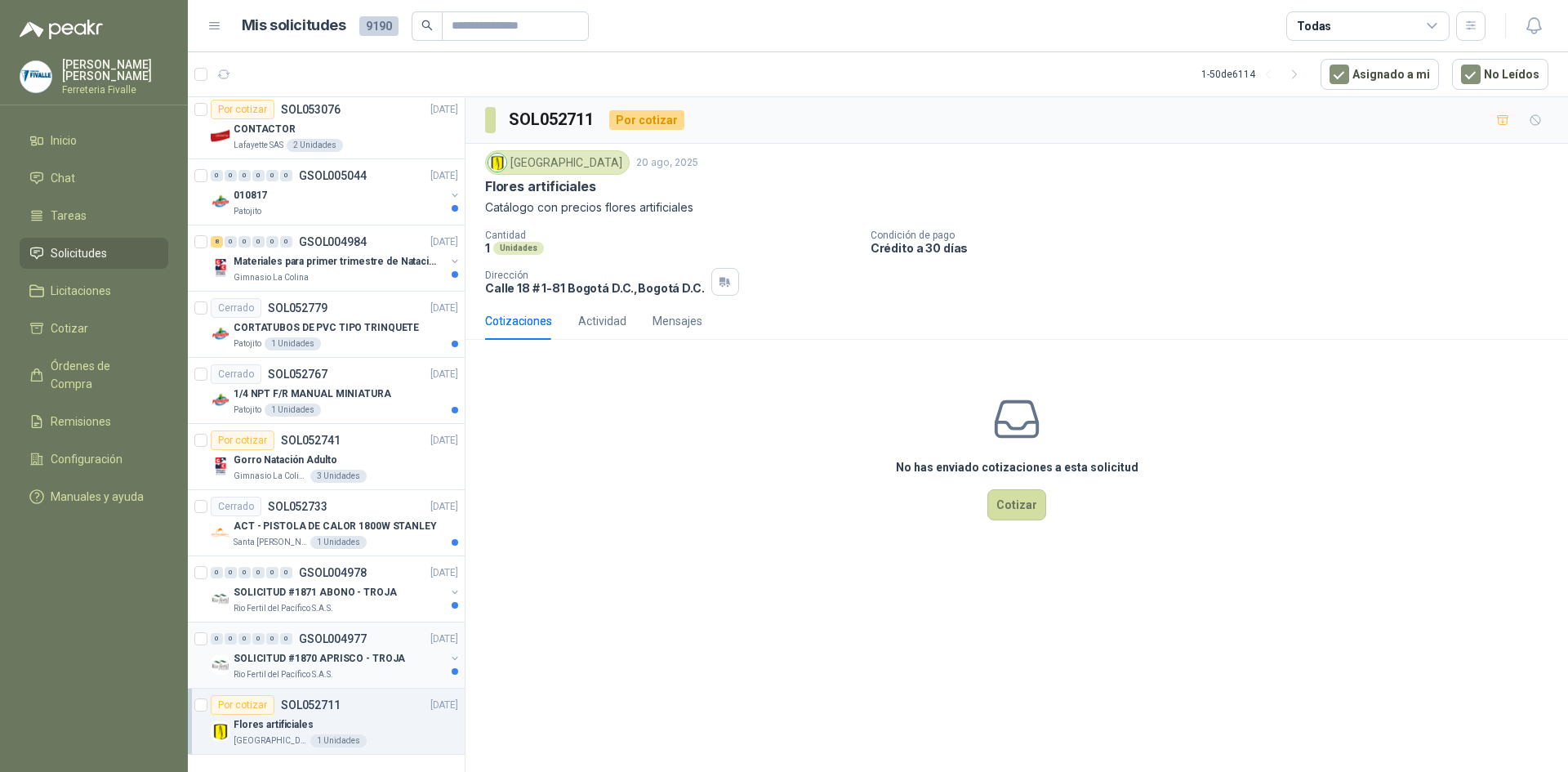
click at [329, 668] on p "Rio Fertil del Pacífico S.A.S." at bounding box center [282, 675] width 99 height 13
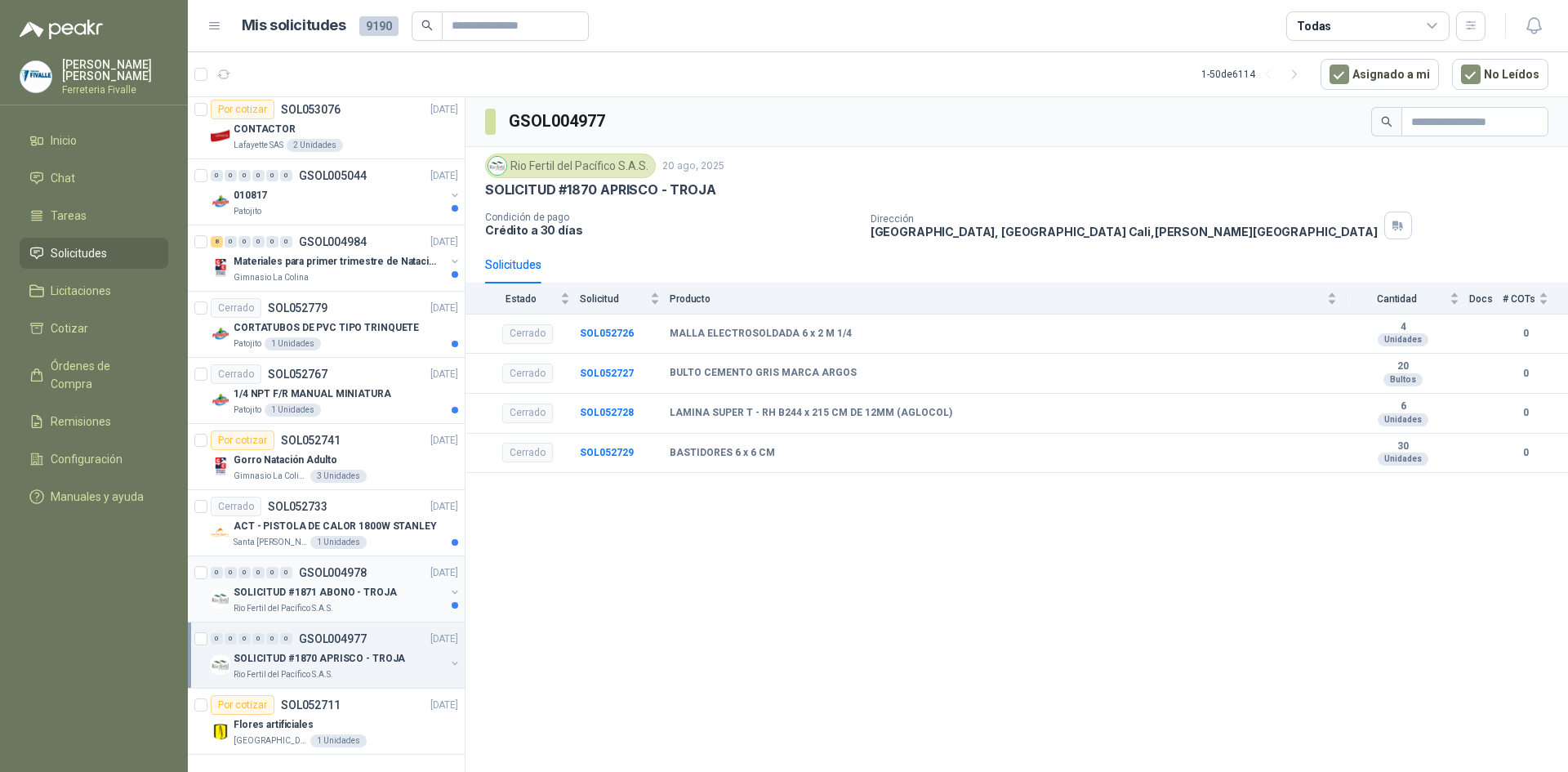
click at [382, 585] on p "SOLICITUD #1871 ABONO - TROJA" at bounding box center [314, 593] width 163 height 15
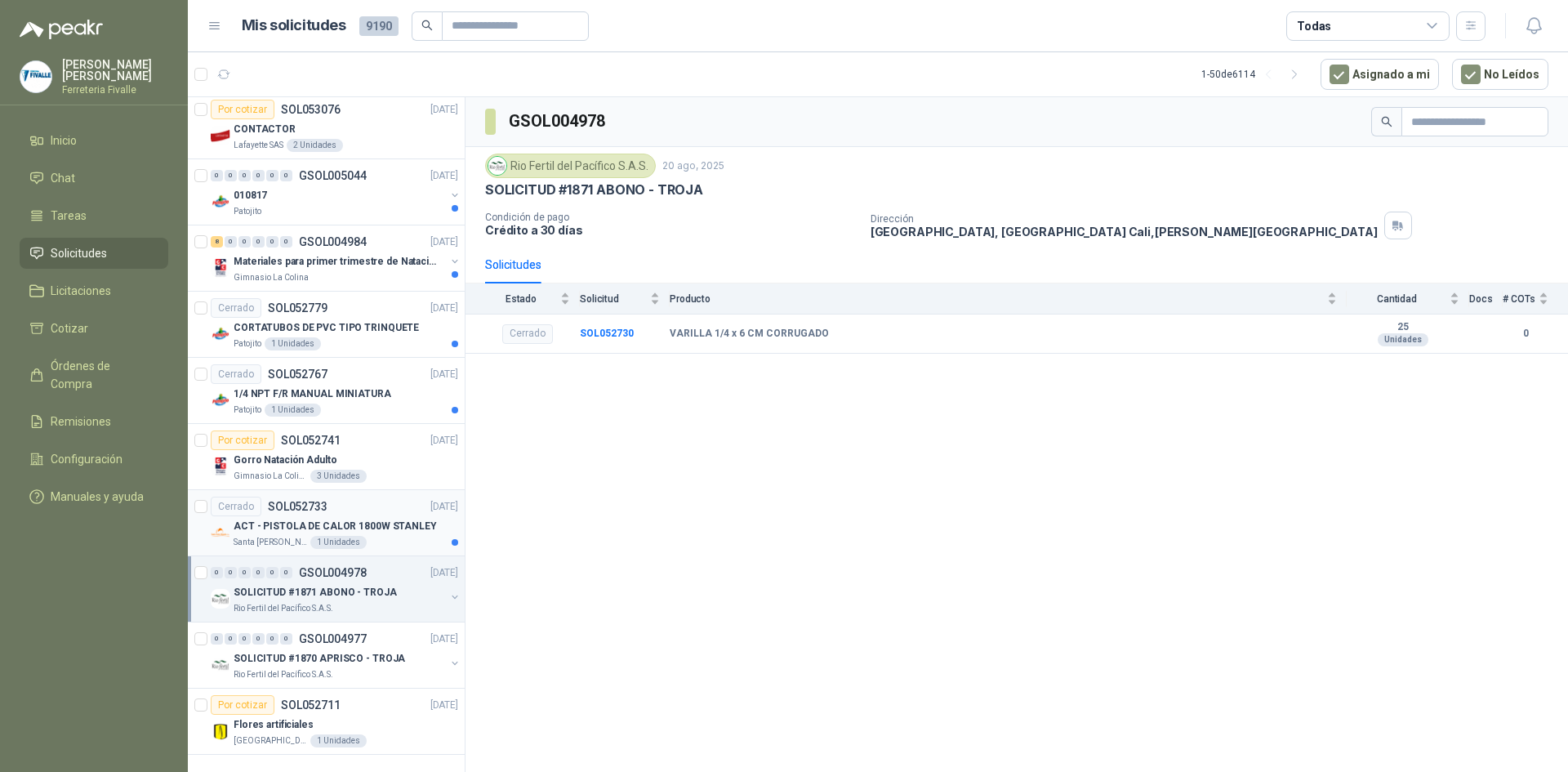
click at [387, 519] on p "ACT - PISTOLA DE CALOR 1800W STANLEY" at bounding box center [334, 526] width 203 height 15
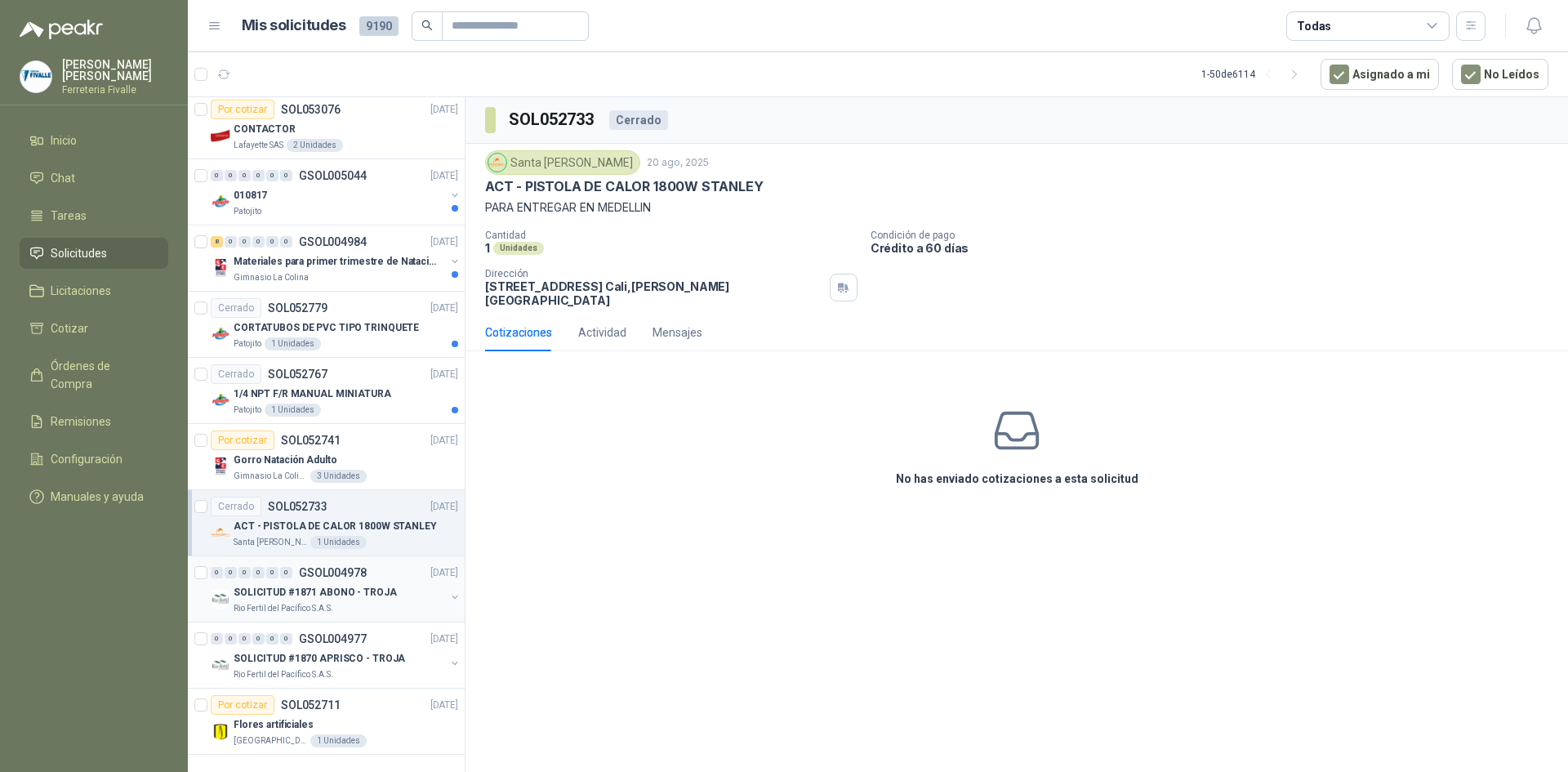
click at [389, 569] on div "0 0 0 0 0 0 GSOL004978 [DATE]" at bounding box center [336, 572] width 251 height 19
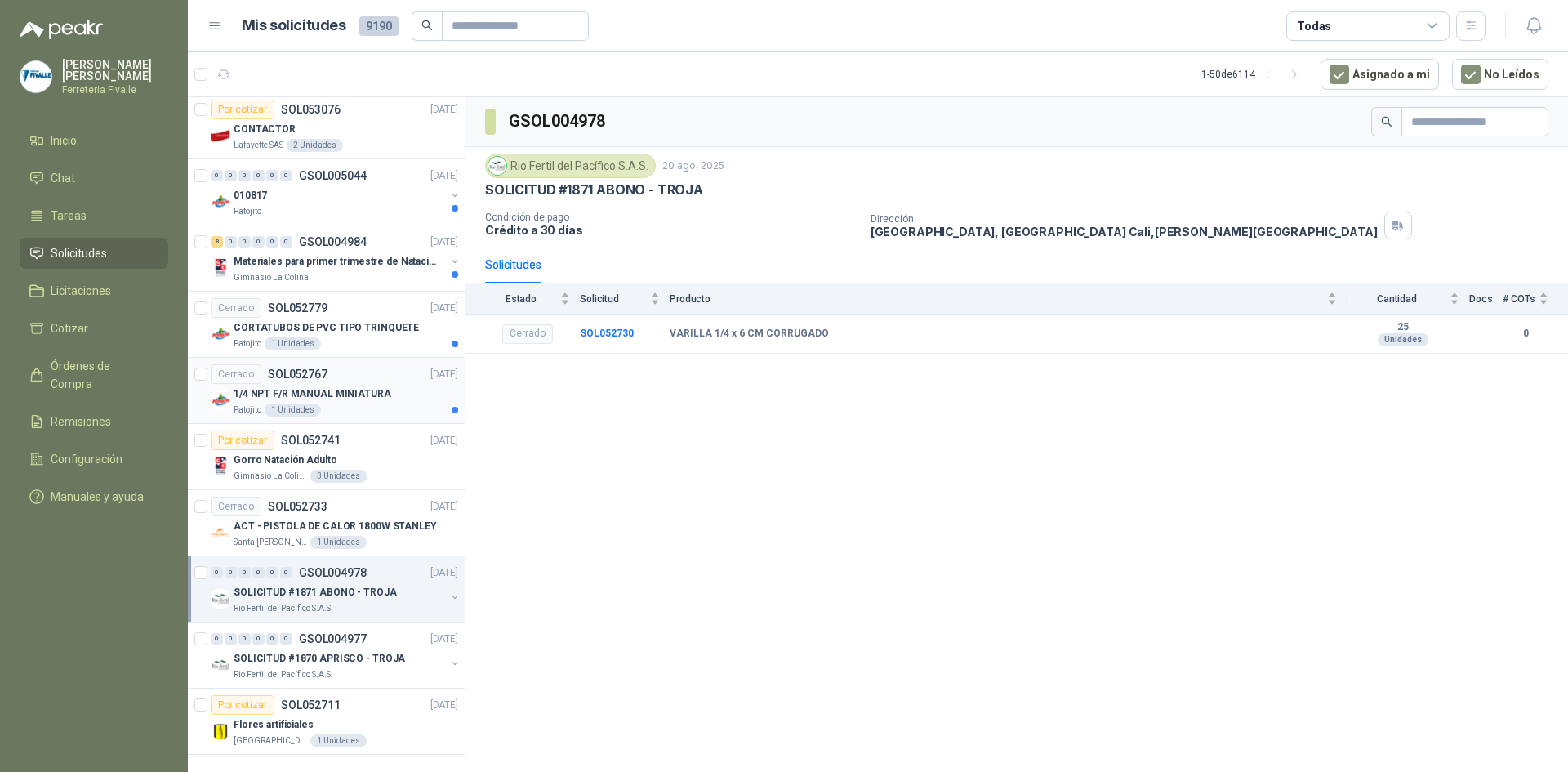
click at [387, 404] on div "Patojito 1 Unidades" at bounding box center [345, 411] width 225 height 13
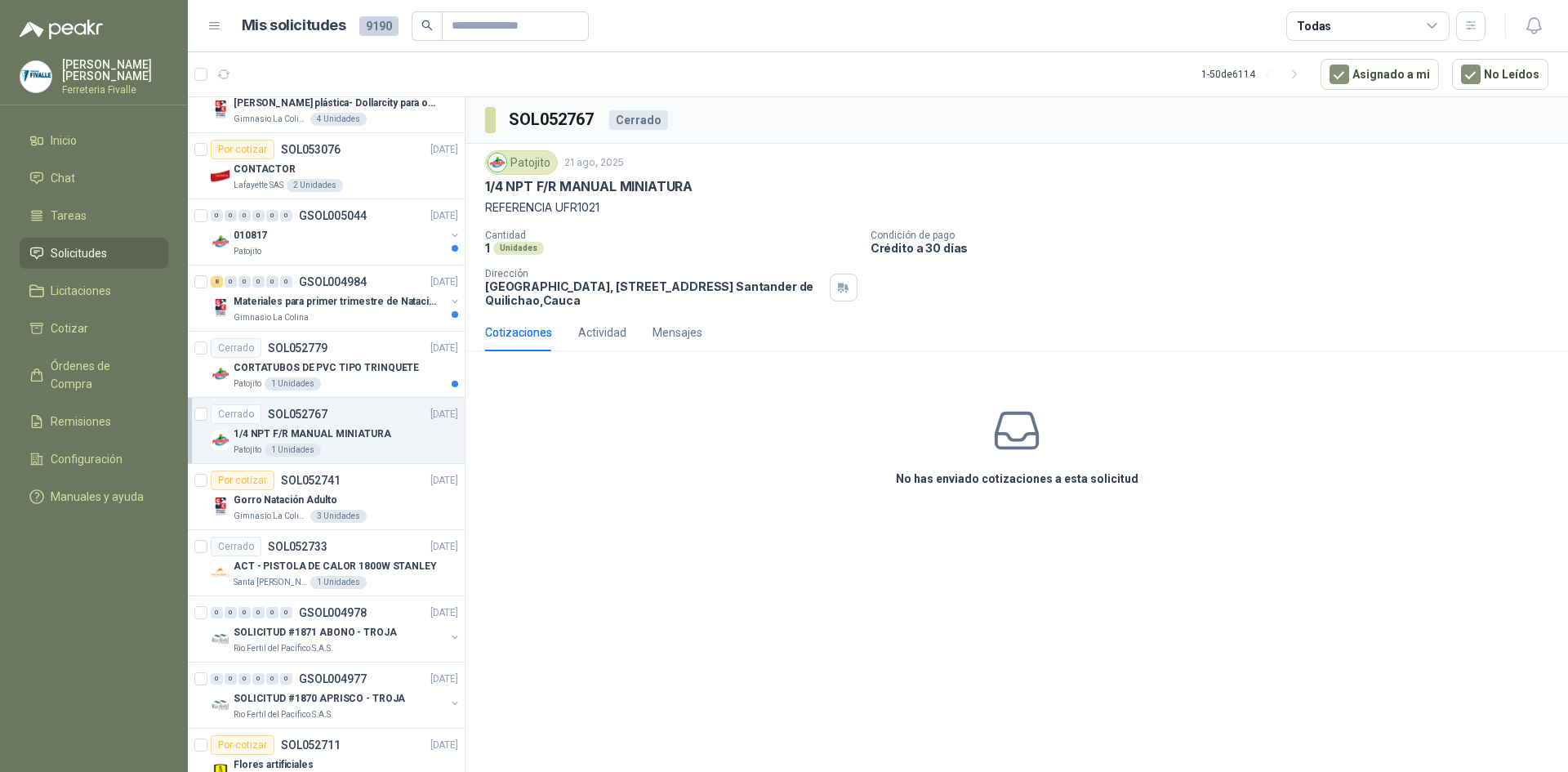
scroll to position [2582, 0]
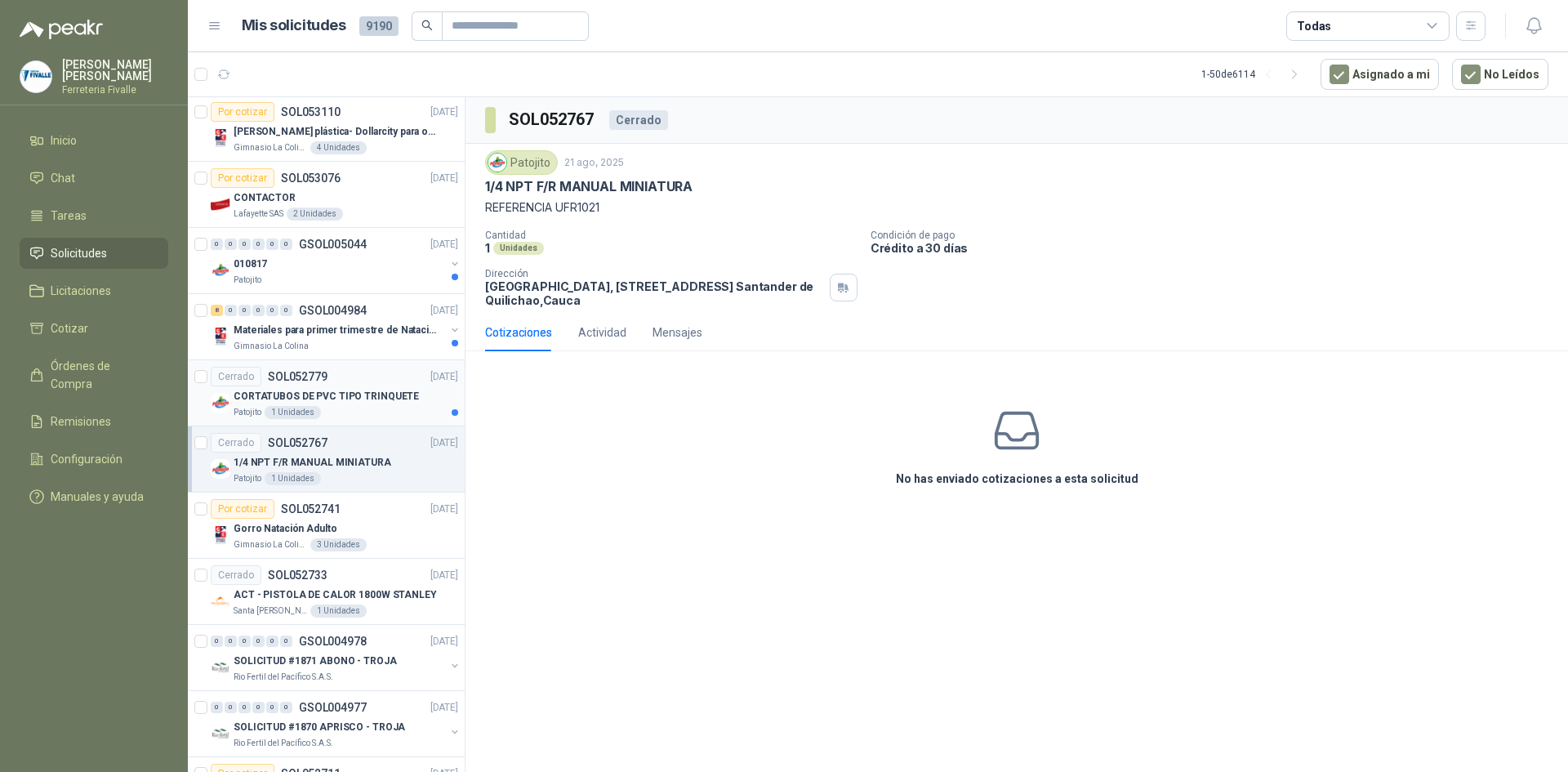
click at [396, 388] on p "CORTATUBOS DE PVC TIPO TRINQUETE" at bounding box center [326, 396] width 185 height 15
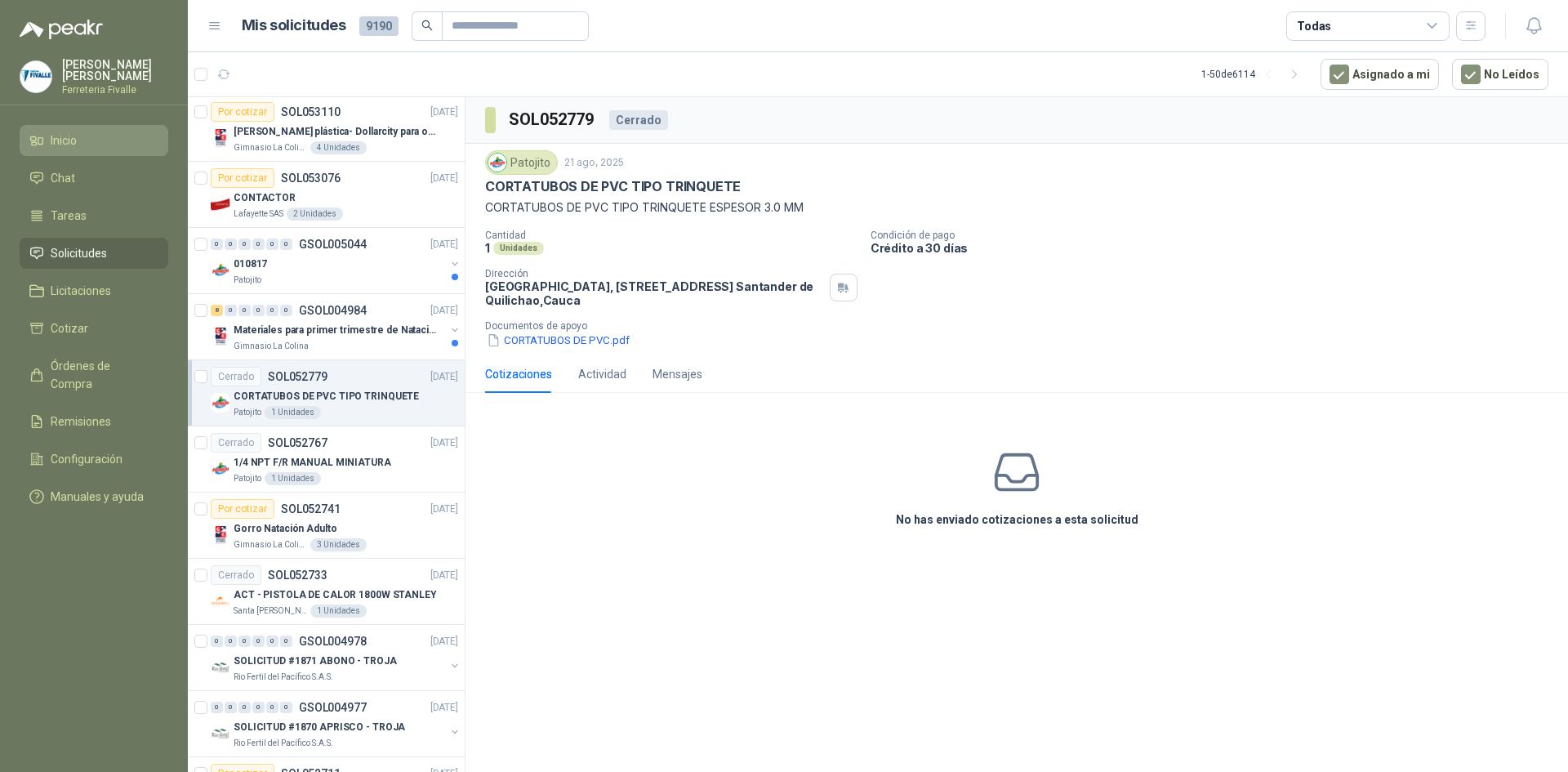
click at [102, 149] on li "Inicio" at bounding box center [94, 140] width 129 height 18
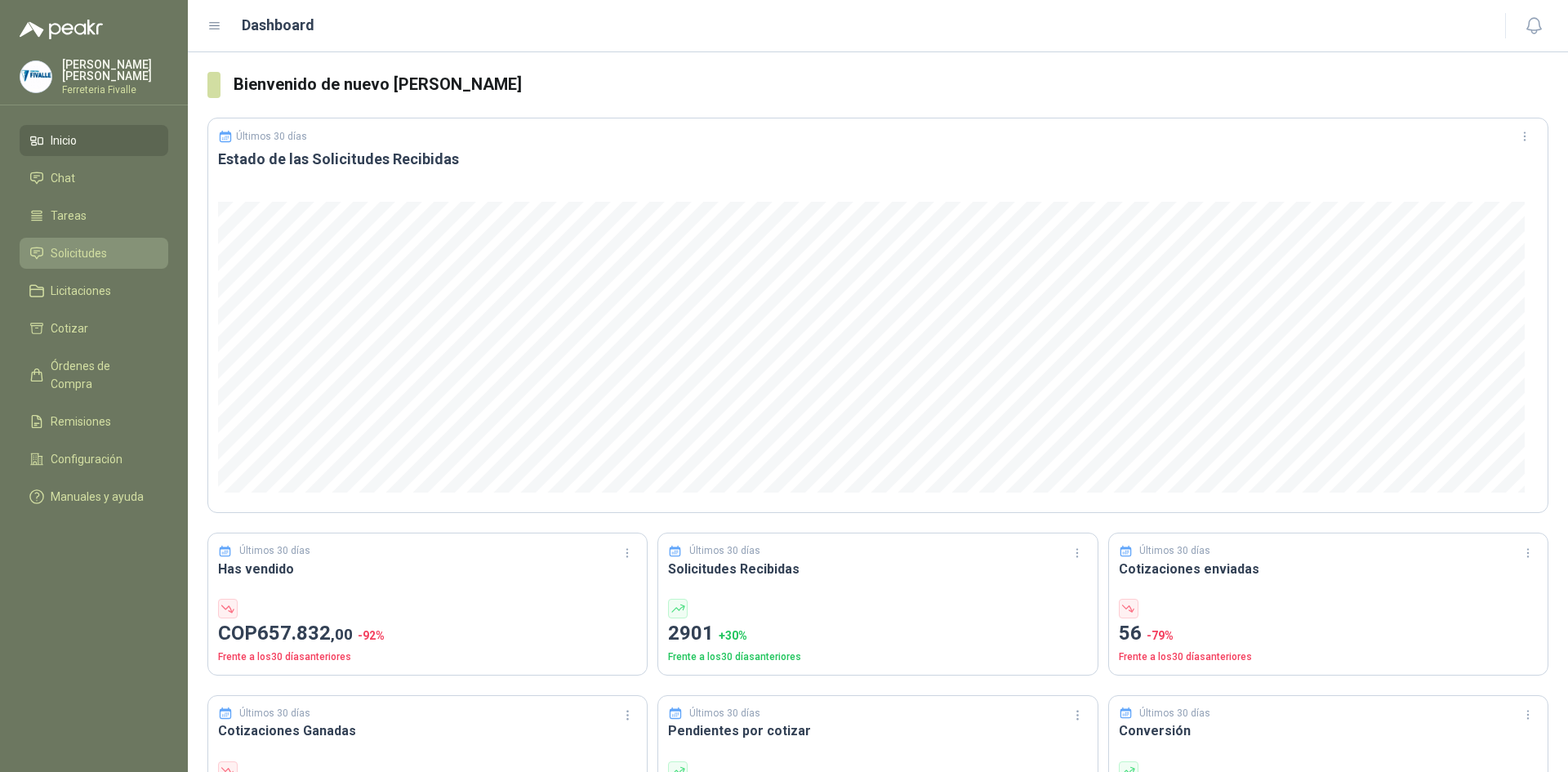
click at [80, 261] on span "Solicitudes" at bounding box center [79, 253] width 56 height 18
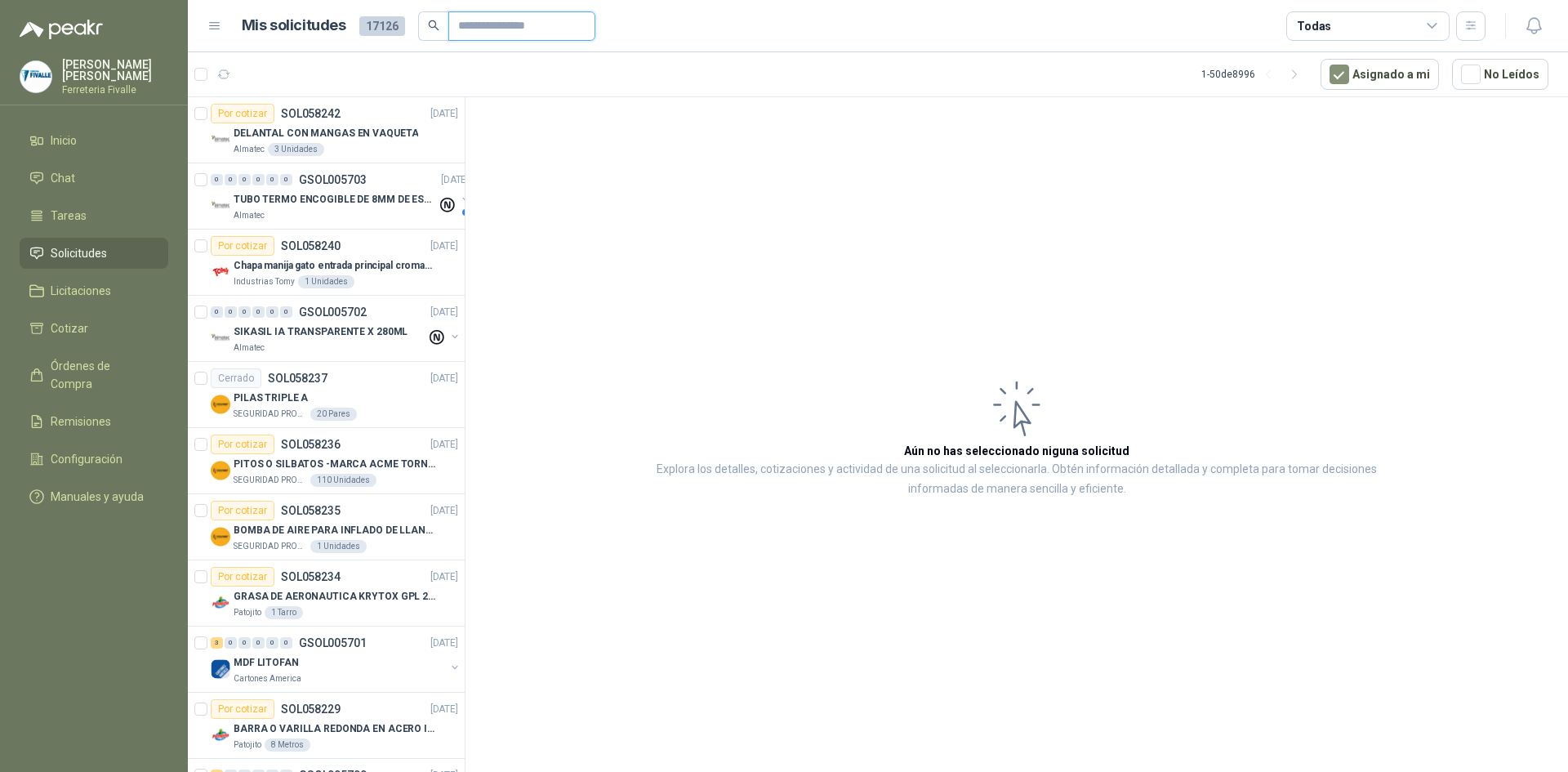
click at [514, 29] on input "text" at bounding box center [515, 26] width 115 height 28
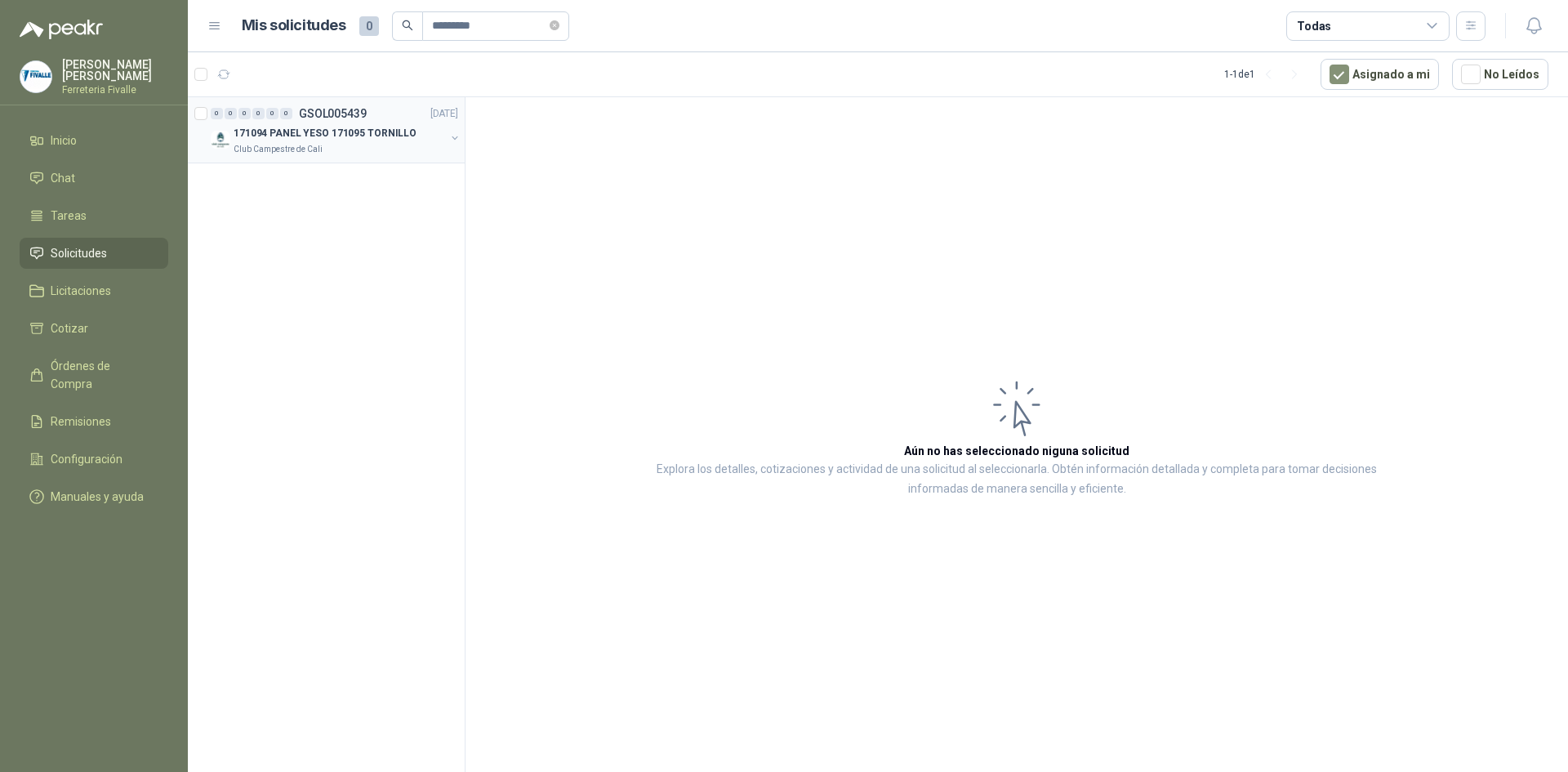
click at [331, 131] on p "171094 PANEL YESO 171095 TORNILLO" at bounding box center [325, 134] width 183 height 15
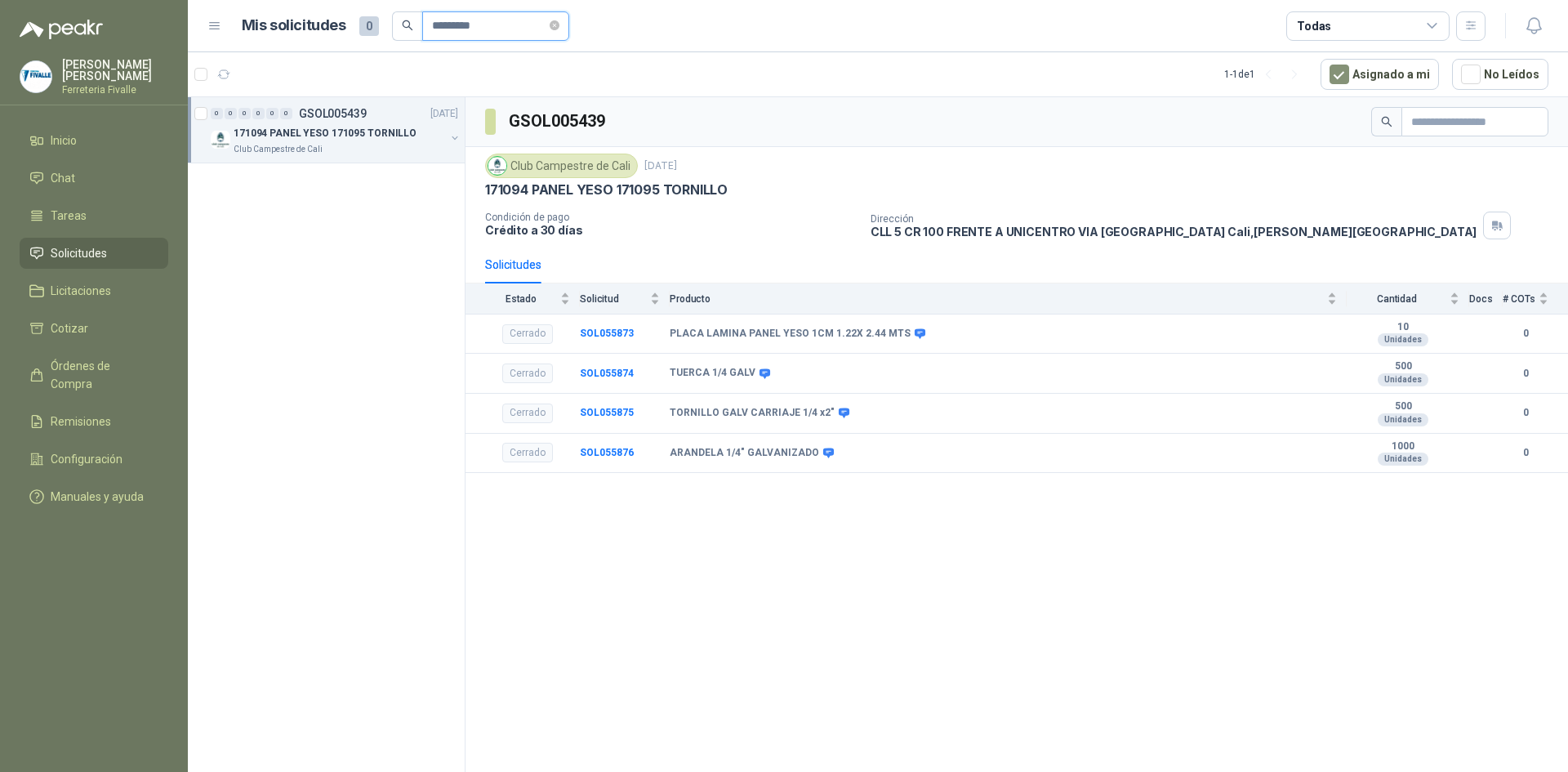
click at [527, 29] on input "*********" at bounding box center [489, 26] width 115 height 28
type input "*********"
click at [333, 131] on p "PEDIDO [PERSON_NAME] - [PERSON_NAME]" at bounding box center [334, 134] width 203 height 15
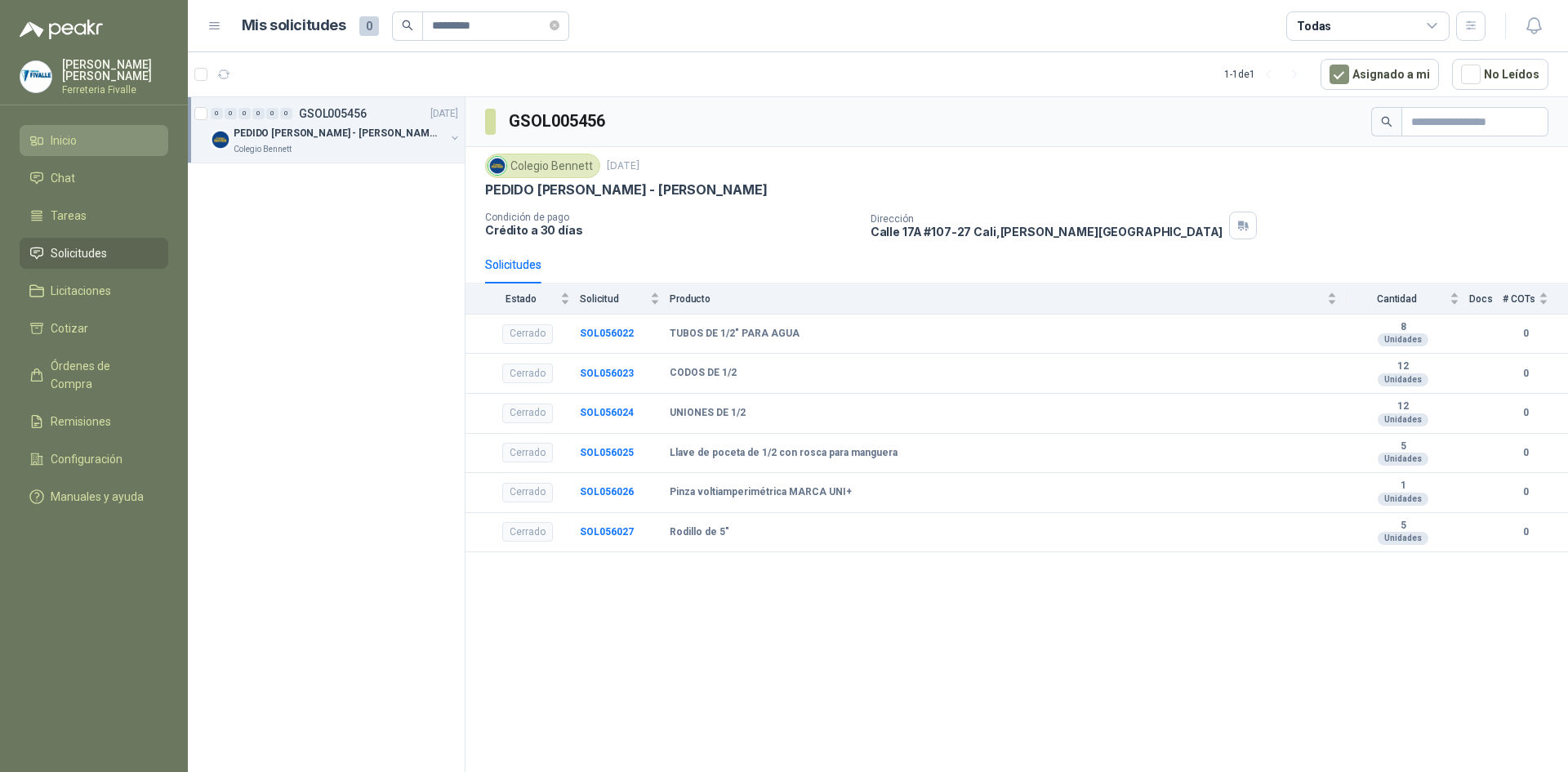
click at [81, 144] on li "Inicio" at bounding box center [94, 140] width 129 height 18
